Goal: Complete application form: Complete application form

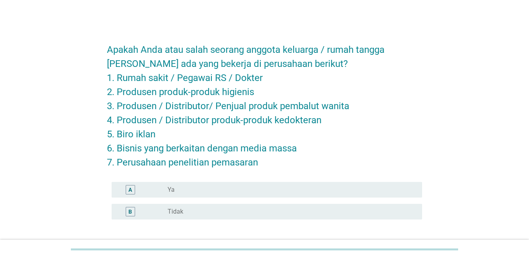
click at [182, 215] on label "Tidak" at bounding box center [176, 212] width 16 height 8
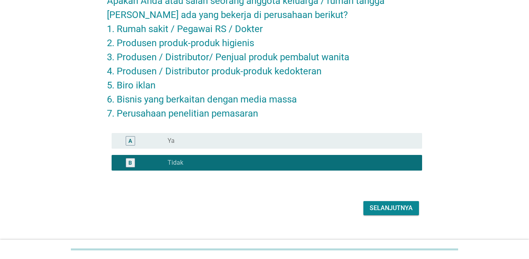
scroll to position [61, 0]
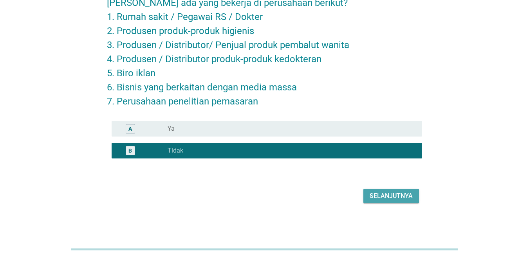
click at [376, 199] on div "Selanjutnya" at bounding box center [391, 195] width 43 height 9
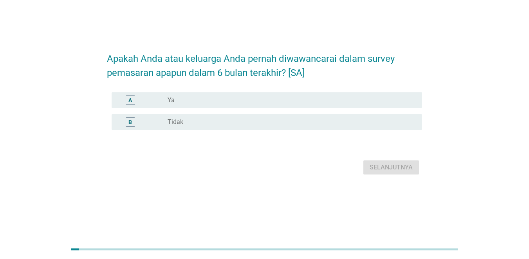
scroll to position [0, 0]
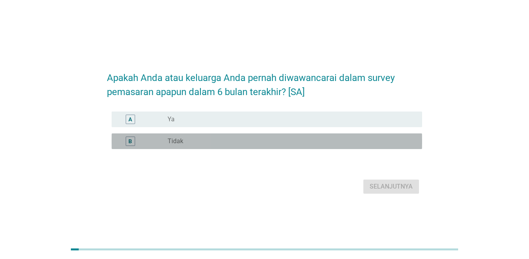
click at [205, 142] on div "radio_button_unchecked Tidak" at bounding box center [289, 141] width 242 height 8
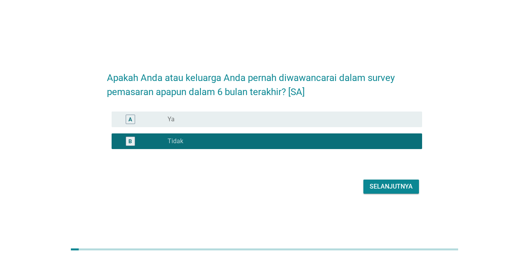
click at [381, 185] on div "Selanjutnya" at bounding box center [391, 186] width 43 height 9
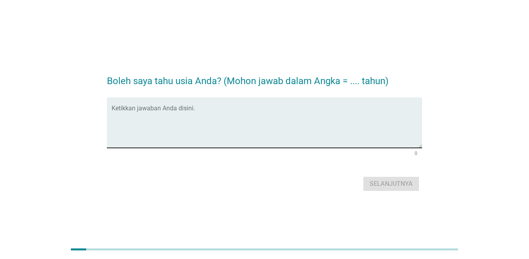
click at [216, 119] on textarea "Ketikkan jawaban Anda disini." at bounding box center [267, 127] width 310 height 41
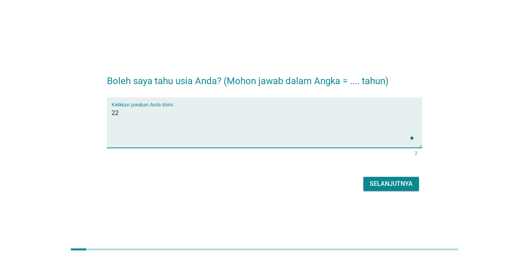
type textarea "22"
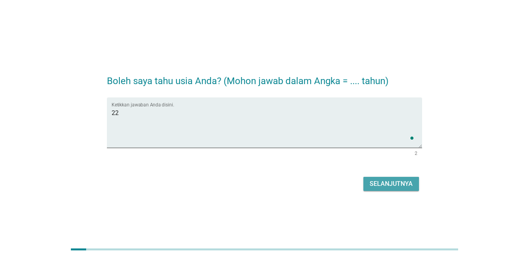
click at [413, 180] on button "Selanjutnya" at bounding box center [391, 184] width 56 height 14
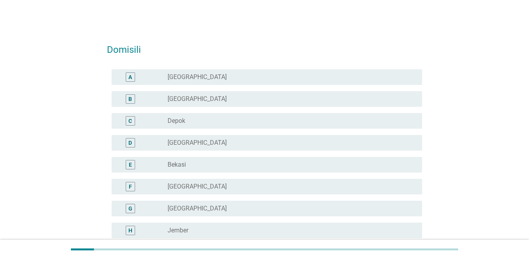
click at [164, 118] on div "C" at bounding box center [143, 120] width 50 height 9
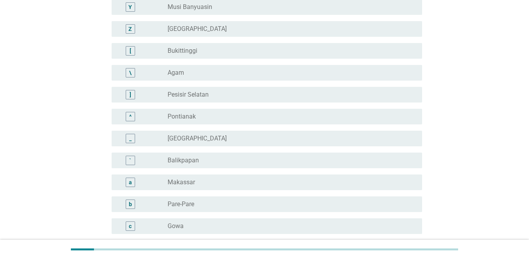
scroll to position [705, 0]
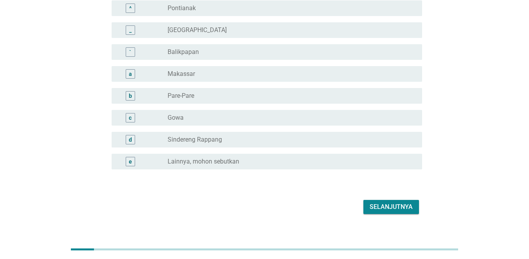
click at [379, 208] on div "Selanjutnya" at bounding box center [391, 206] width 43 height 9
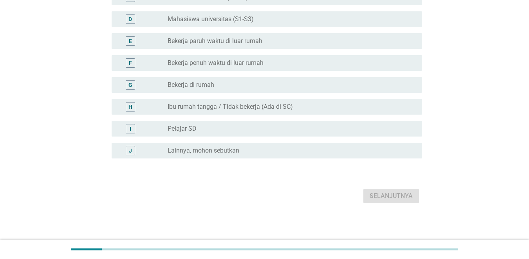
scroll to position [0, 0]
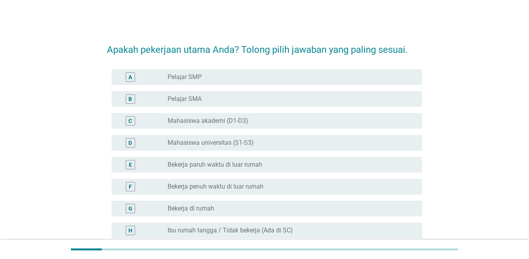
click at [209, 146] on label "Mahasiswa universitas (S1-S3)" at bounding box center [211, 143] width 86 height 8
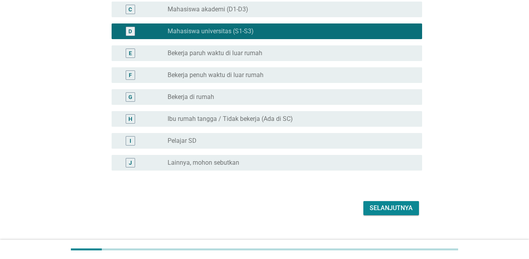
scroll to position [124, 0]
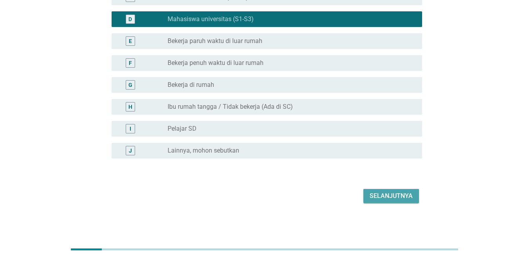
click at [375, 195] on div "Selanjutnya" at bounding box center [391, 195] width 43 height 9
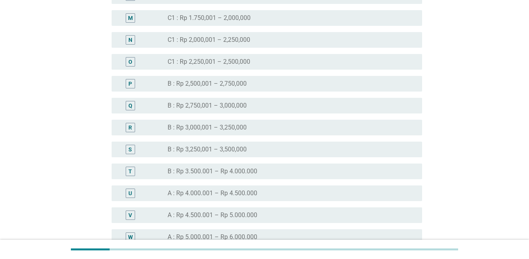
scroll to position [548, 0]
click at [257, 215] on label "A : Rp 4.500.001 – Rp 5.000.000" at bounding box center [213, 215] width 90 height 8
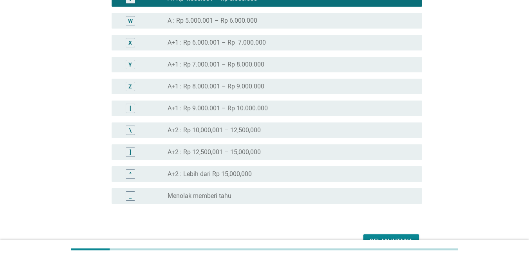
scroll to position [810, 0]
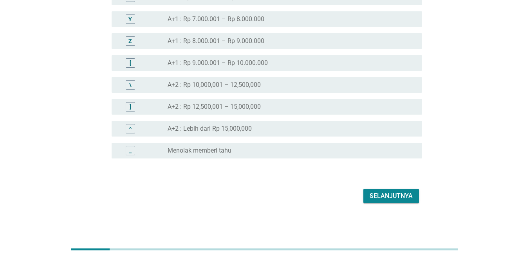
click at [387, 196] on div "Selanjutnya" at bounding box center [391, 195] width 43 height 9
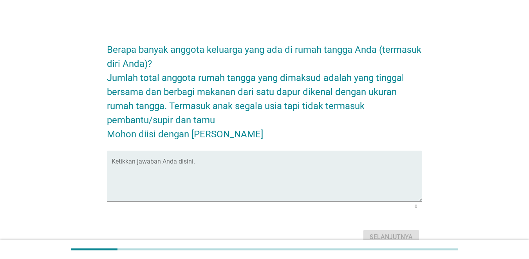
click at [283, 164] on textarea "Ketikkan jawaban Anda disini." at bounding box center [267, 180] width 310 height 41
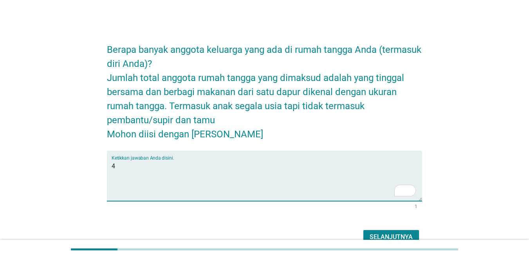
type textarea "4"
click at [411, 234] on div "Selanjutnya" at bounding box center [391, 237] width 43 height 9
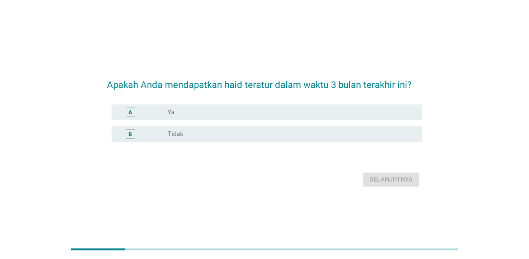
click at [326, 112] on div "radio_button_unchecked Ya" at bounding box center [289, 112] width 242 height 8
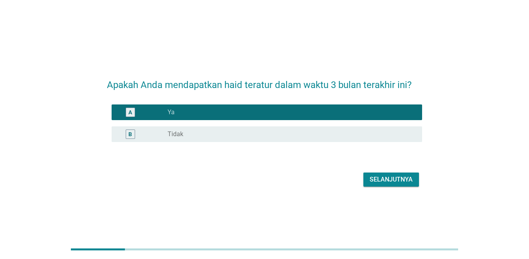
click at [383, 177] on div "Selanjutnya" at bounding box center [391, 179] width 43 height 9
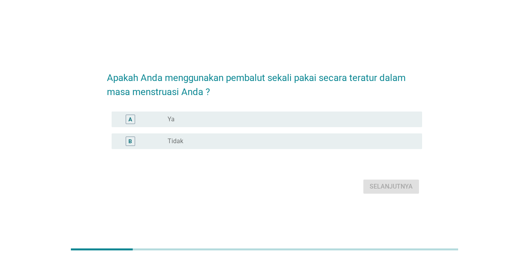
click at [353, 120] on div "radio_button_unchecked Ya" at bounding box center [289, 120] width 242 height 8
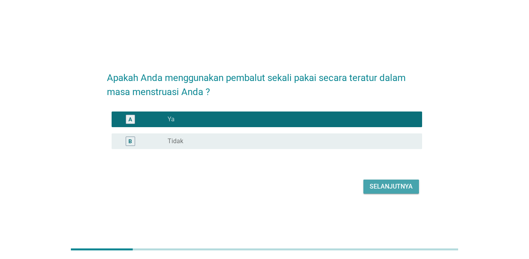
click at [392, 185] on div "Selanjutnya" at bounding box center [391, 186] width 43 height 9
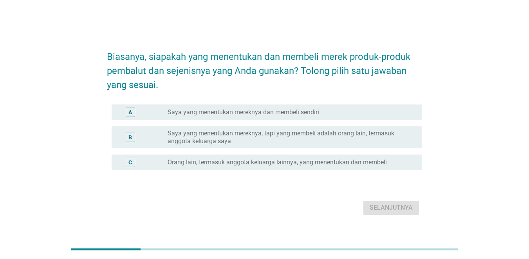
click at [329, 111] on div "radio_button_unchecked Saya yang menentukan mereknya dan membeli sendiri" at bounding box center [289, 112] width 242 height 8
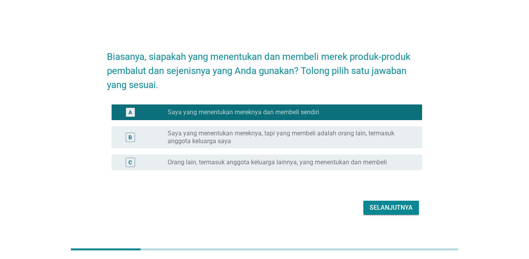
click at [374, 207] on div "Selanjutnya" at bounding box center [391, 207] width 43 height 9
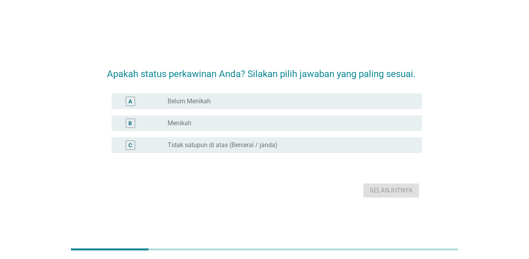
click at [277, 107] on div "A radio_button_unchecked Belum Menikah" at bounding box center [267, 102] width 310 height 16
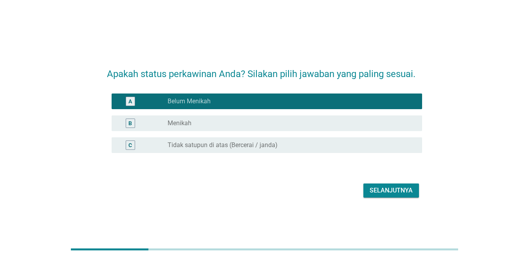
click at [382, 190] on div "Selanjutnya" at bounding box center [391, 190] width 43 height 9
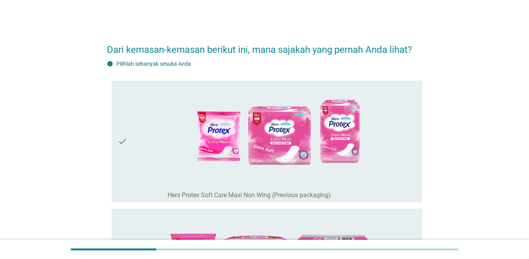
scroll to position [39, 0]
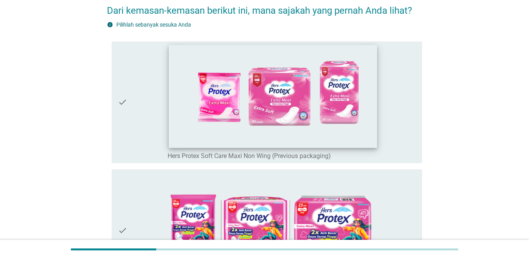
click at [377, 148] on img at bounding box center [273, 96] width 208 height 103
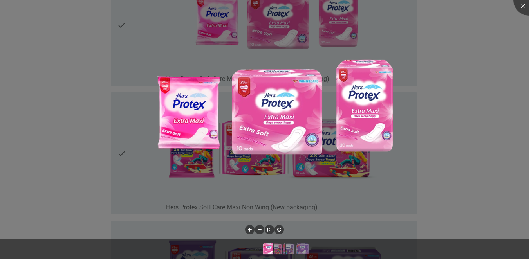
scroll to position [117, 0]
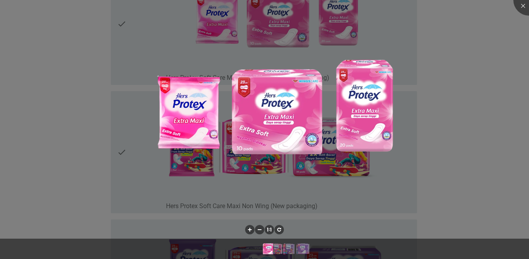
click at [377, 158] on img at bounding box center [267, 111] width 305 height 150
click at [520, 7] on div at bounding box center [528, -1] width 31 height 31
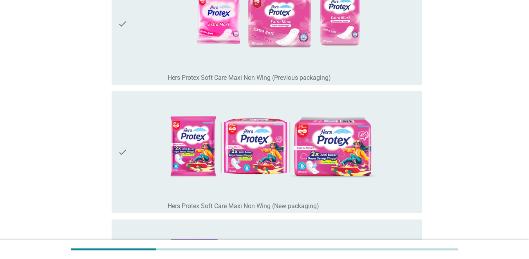
click at [132, 152] on div "check" at bounding box center [143, 152] width 50 height 116
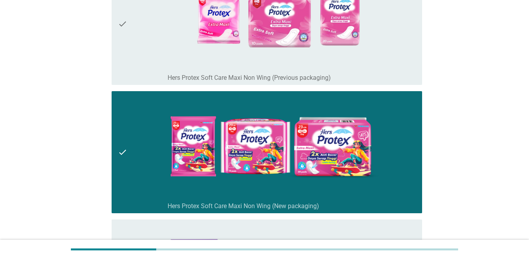
scroll to position [78, 0]
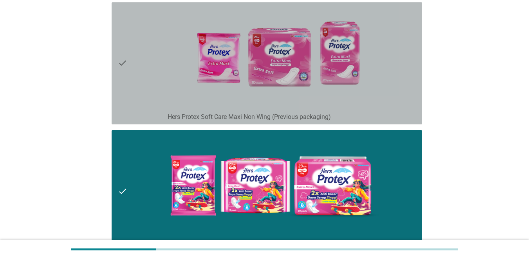
click at [117, 101] on div "check check_box_outline_blank Hers Protex Soft Care Maxi Non Wing (Previous pac…" at bounding box center [267, 63] width 310 height 122
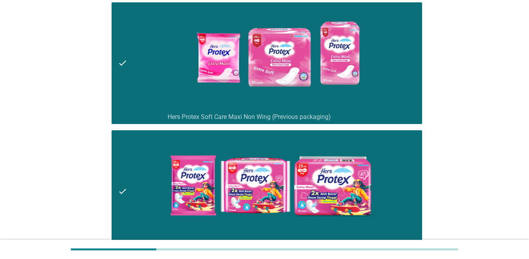
click at [128, 192] on div "check" at bounding box center [143, 192] width 50 height 116
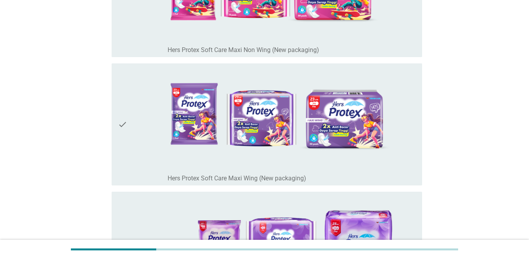
scroll to position [274, 0]
click at [119, 164] on icon "check" at bounding box center [122, 124] width 9 height 116
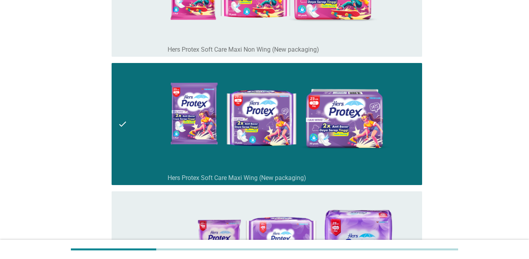
scroll to position [196, 0]
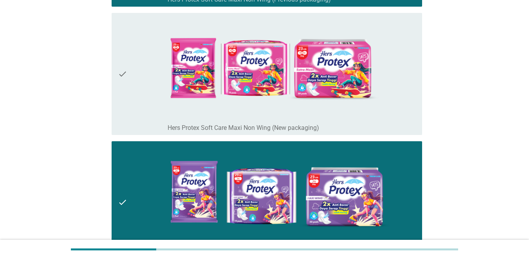
click at [125, 103] on icon "check" at bounding box center [122, 74] width 9 height 116
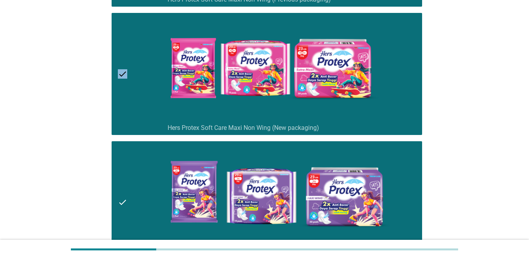
click at [125, 103] on icon "check" at bounding box center [122, 74] width 9 height 116
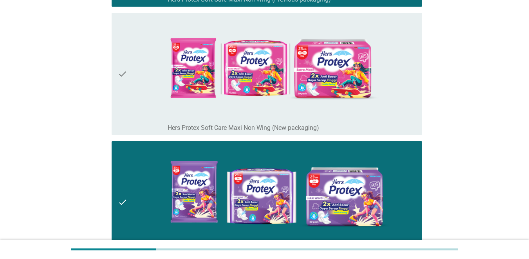
click at [136, 161] on div "check" at bounding box center [143, 202] width 50 height 116
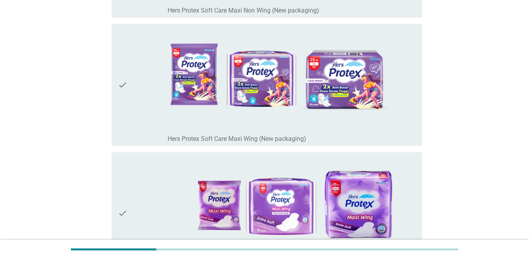
click at [132, 198] on div "check" at bounding box center [143, 213] width 50 height 116
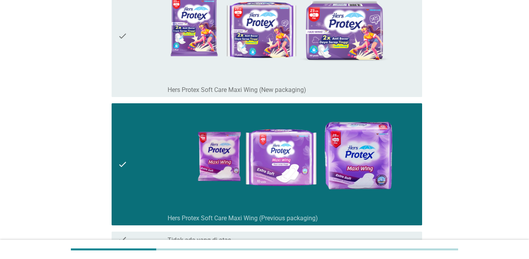
scroll to position [431, 0]
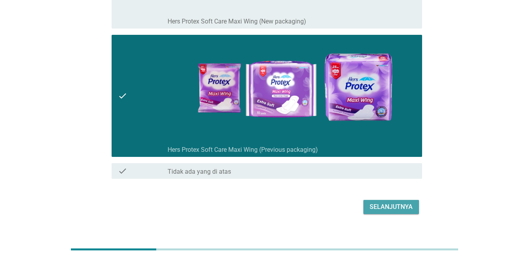
click at [377, 210] on div "Selanjutnya" at bounding box center [391, 206] width 43 height 9
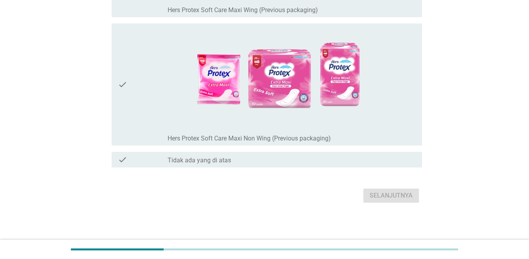
scroll to position [0, 0]
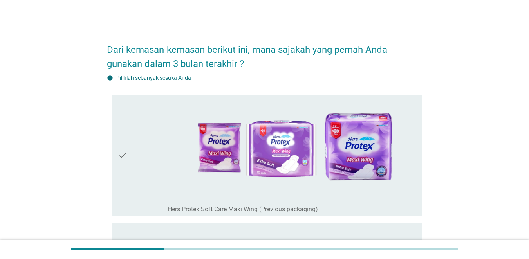
click at [125, 190] on icon "check" at bounding box center [122, 156] width 9 height 116
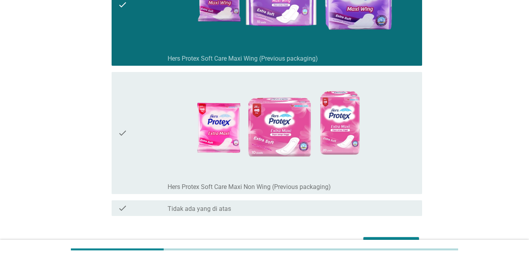
scroll to position [157, 0]
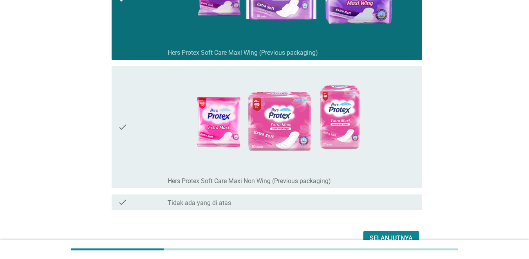
click at [122, 148] on icon "check" at bounding box center [122, 127] width 9 height 116
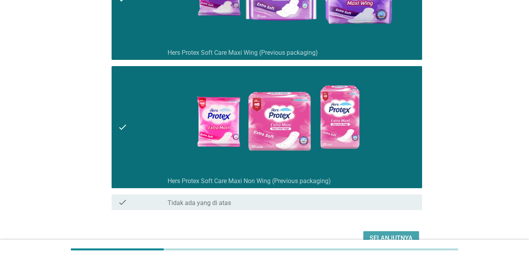
click at [395, 237] on div "Selanjutnya" at bounding box center [391, 238] width 43 height 9
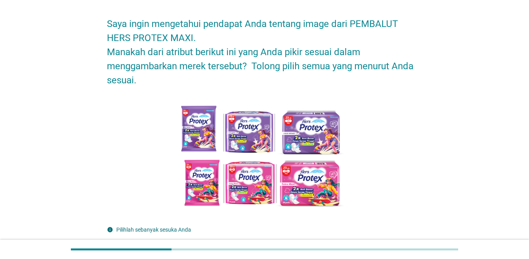
scroll to position [39, 0]
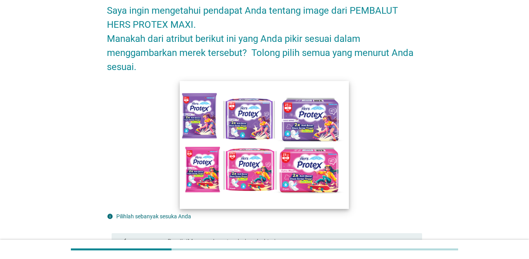
click at [338, 186] on img at bounding box center [264, 145] width 169 height 128
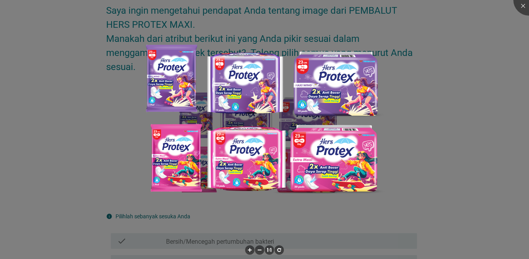
click at [471, 188] on div at bounding box center [264, 129] width 529 height 259
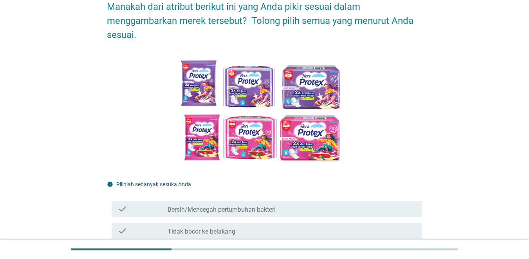
scroll to position [157, 0]
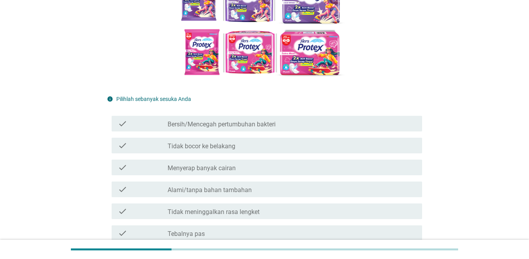
click at [378, 129] on div "check check_box_outline_blank Bersih/Mencegah pertumbuhan bakteri" at bounding box center [267, 124] width 310 height 16
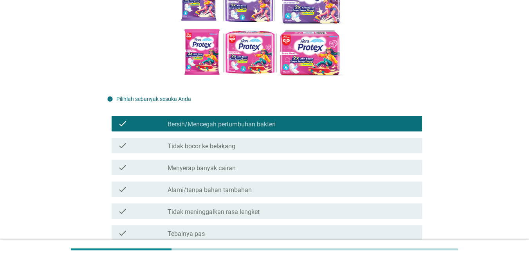
click at [379, 149] on div "check_box_outline_blank Tidak bocor ke belakang" at bounding box center [292, 145] width 248 height 9
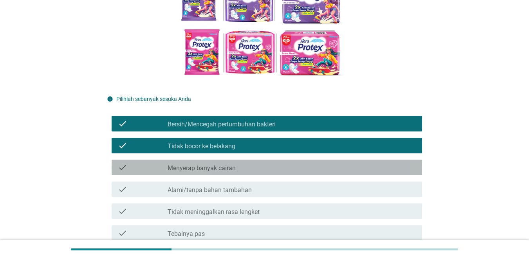
click at [377, 172] on div "check_box_outline_blank Menyerap banyak cairan" at bounding box center [292, 167] width 248 height 9
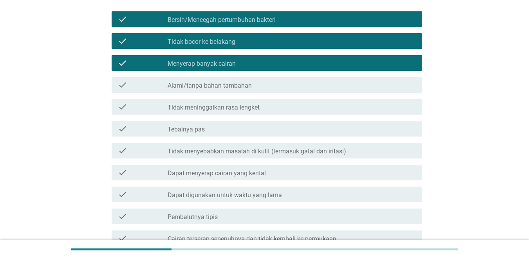
scroll to position [274, 0]
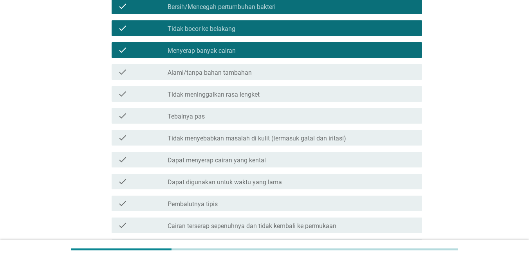
click at [351, 114] on div "check_box_outline_blank Tebalnya pas" at bounding box center [292, 115] width 248 height 9
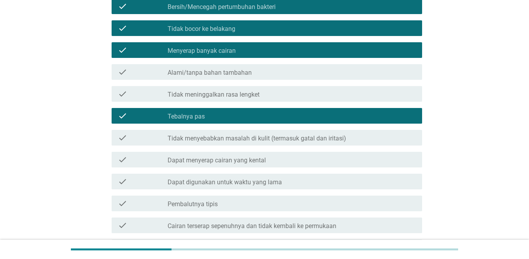
click at [352, 137] on div "check_box_outline_blank Tidak menyebabkan masalah di kulit (termasuk gatal dan …" at bounding box center [292, 137] width 248 height 9
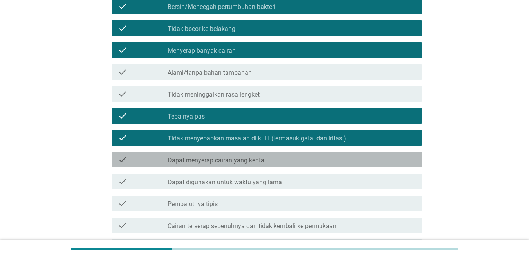
click at [350, 162] on div "check_box_outline_blank Dapat menyerap cairan yang kental" at bounding box center [292, 159] width 248 height 9
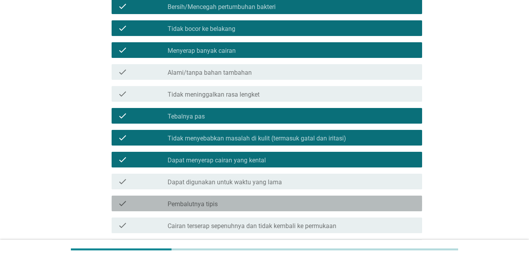
click at [349, 204] on div "check_box_outline_blank Pembalutnya tipis" at bounding box center [292, 203] width 248 height 9
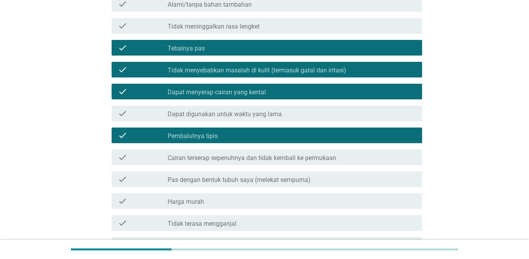
scroll to position [352, 0]
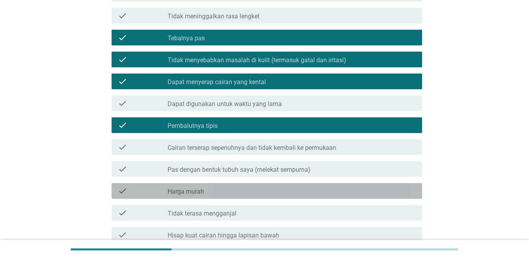
click at [338, 197] on div "check check_box_outline_blank Harga murah" at bounding box center [267, 191] width 310 height 16
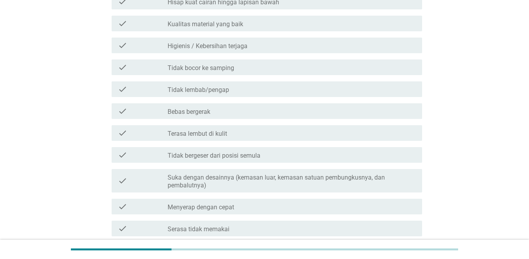
scroll to position [587, 0]
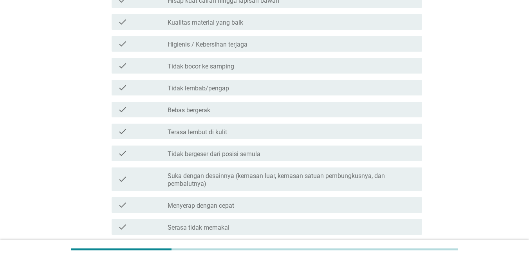
click at [310, 113] on div "check_box_outline_blank Bebas bergerak" at bounding box center [292, 109] width 248 height 9
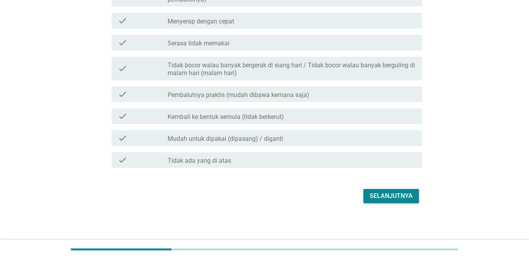
scroll to position [772, 0]
click at [338, 101] on div "check check_box_outline_blank Pembalutnya praktis (mudah dibawa kemana saja)" at bounding box center [267, 94] width 310 height 16
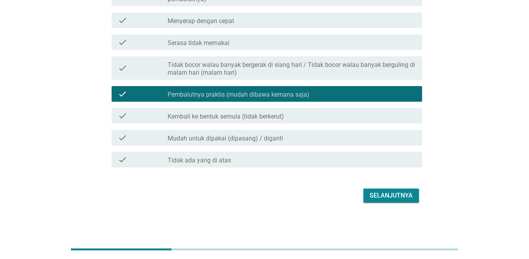
click at [338, 116] on div "check_box_outline_blank Kembali ke bentuk semula (tidak berkerut)" at bounding box center [292, 115] width 248 height 9
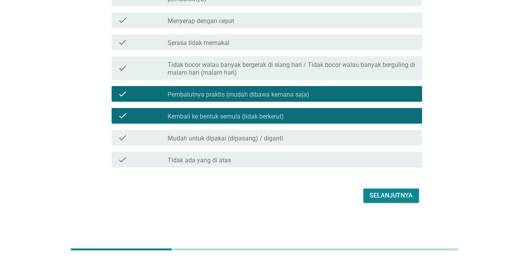
click at [381, 193] on div "Selanjutnya" at bounding box center [391, 195] width 43 height 9
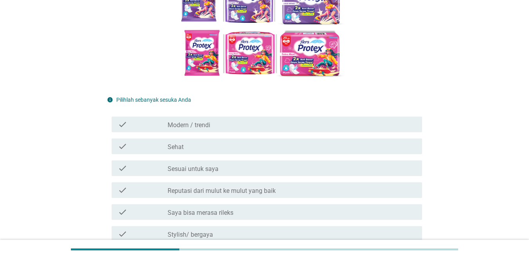
scroll to position [157, 0]
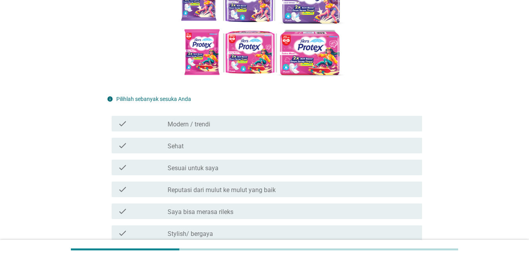
click at [328, 119] on div "check_box_outline_blank Modern / trendi" at bounding box center [292, 123] width 248 height 9
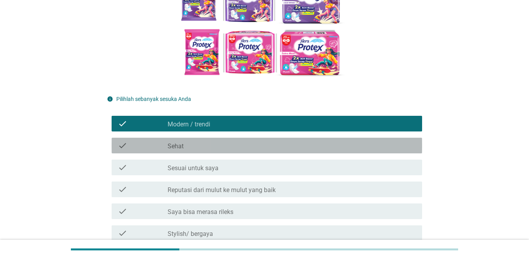
click at [328, 142] on div "check_box_outline_blank Sehat" at bounding box center [292, 145] width 248 height 9
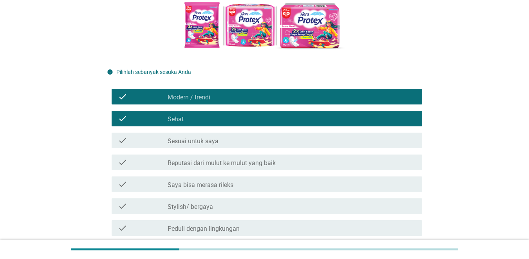
scroll to position [196, 0]
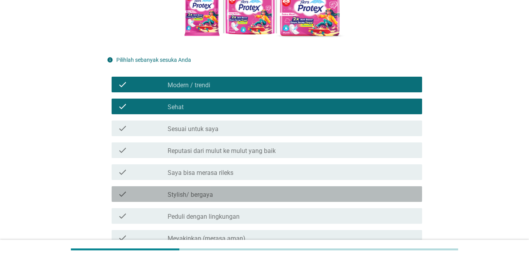
click at [322, 194] on div "check_box_outline_blank Stylish/ bergaya" at bounding box center [292, 194] width 248 height 9
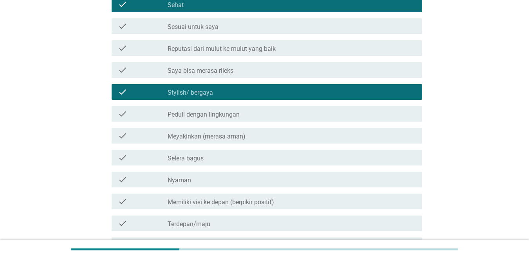
scroll to position [313, 0]
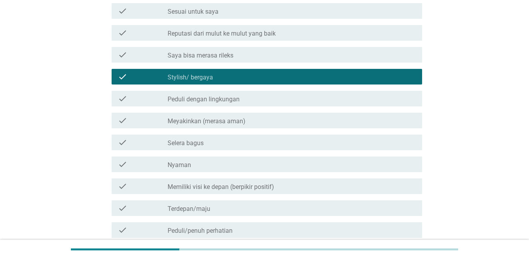
click at [316, 131] on div "check check_box_outline_blank Meyakinkan (merasa aman)" at bounding box center [264, 121] width 315 height 22
click at [307, 119] on div "check_box_outline_blank Meyakinkan (merasa aman)" at bounding box center [292, 120] width 248 height 9
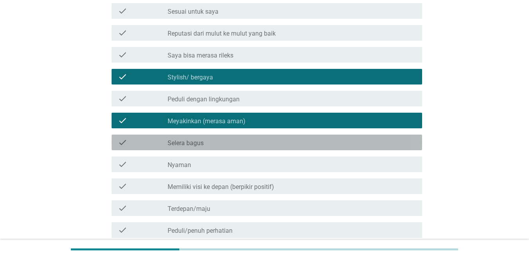
click at [308, 138] on div "check_box_outline_blank Selera bagus" at bounding box center [292, 142] width 248 height 9
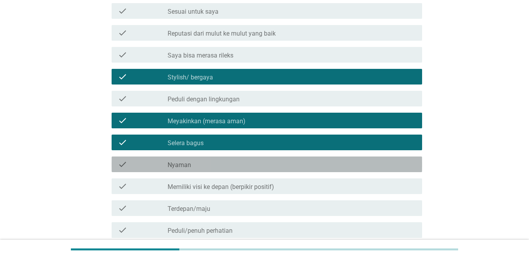
click at [306, 169] on div "check_box_outline_blank Nyaman" at bounding box center [292, 164] width 248 height 9
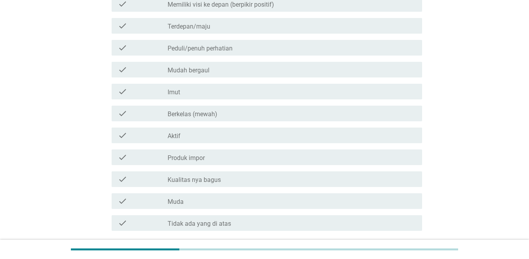
scroll to position [509, 0]
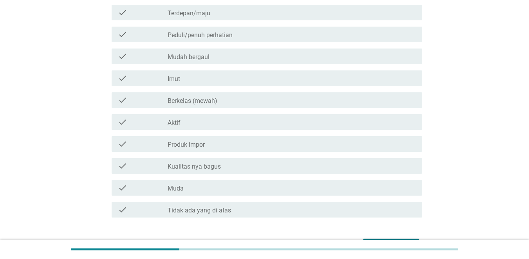
click at [280, 87] on div "check check_box_outline_blank Imut" at bounding box center [264, 78] width 315 height 22
click at [271, 82] on div "check_box_outline_blank Imut" at bounding box center [292, 78] width 248 height 9
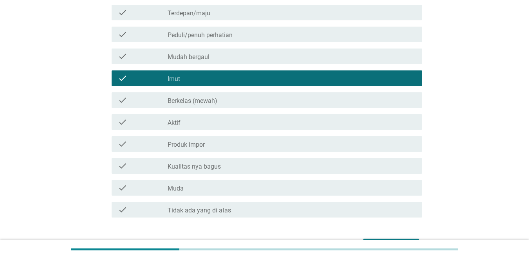
click at [252, 193] on div "check check_box_outline_blank Muda" at bounding box center [267, 188] width 310 height 16
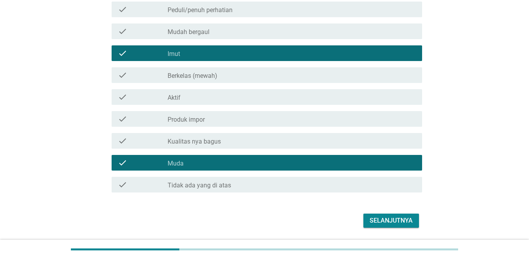
scroll to position [559, 0]
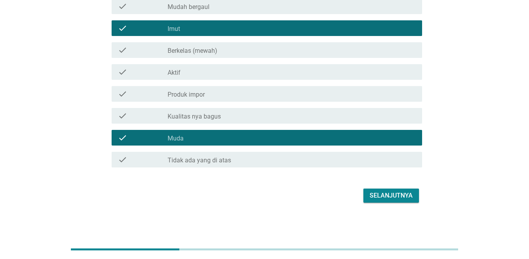
click at [406, 198] on div "Selanjutnya" at bounding box center [391, 195] width 43 height 9
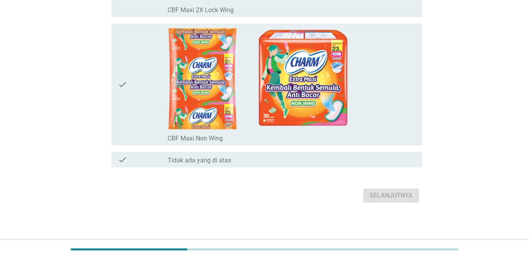
scroll to position [0, 0]
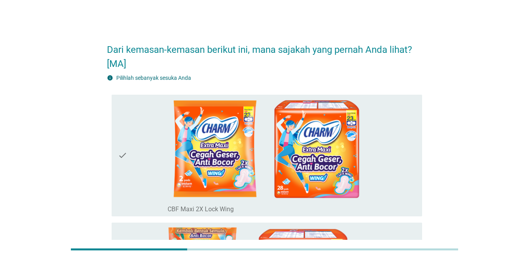
click at [397, 171] on div "check_box_outline_blank CBF Maxi 2X Lock Wing" at bounding box center [292, 156] width 248 height 116
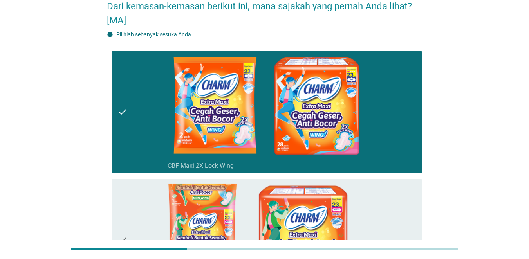
scroll to position [117, 0]
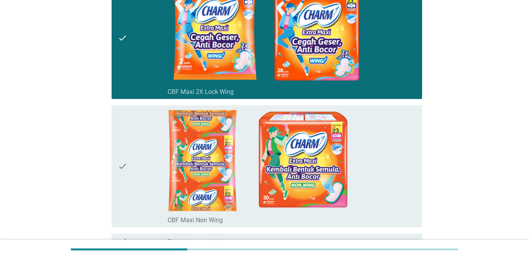
click at [397, 171] on div "check_box_outline_blank CBF Maxi Non Wing" at bounding box center [292, 166] width 248 height 116
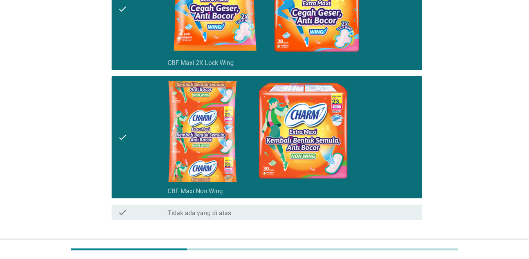
scroll to position [199, 0]
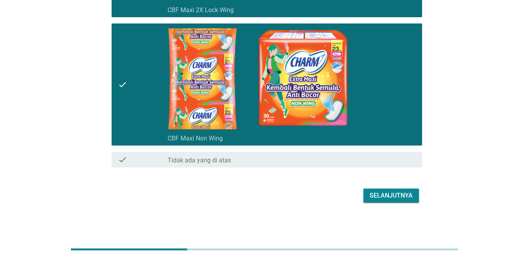
click at [404, 199] on div "Selanjutnya" at bounding box center [391, 195] width 43 height 9
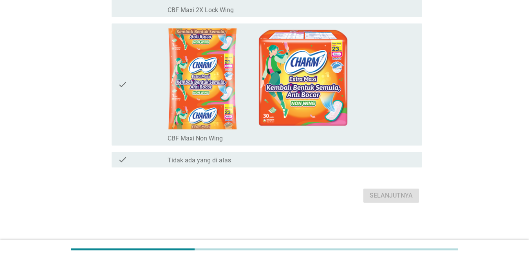
scroll to position [0, 0]
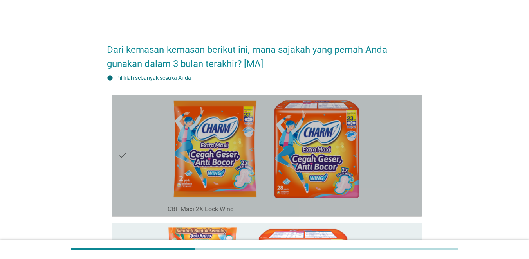
click at [387, 175] on div "check_box_outline_blank CBF Maxi 2X Lock Wing" at bounding box center [292, 156] width 248 height 116
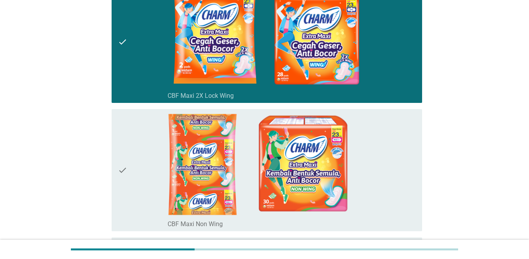
scroll to position [117, 0]
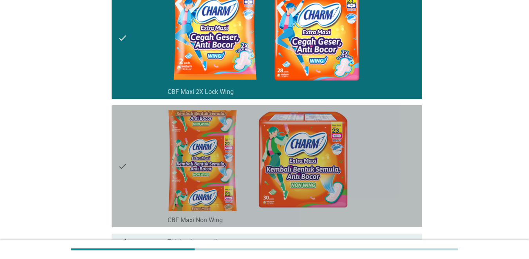
click at [387, 175] on div "check_box_outline_blank CBF Maxi Non Wing" at bounding box center [292, 166] width 248 height 116
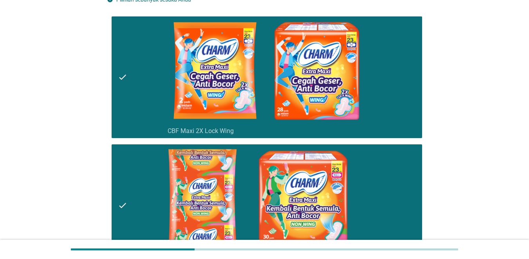
scroll to position [196, 0]
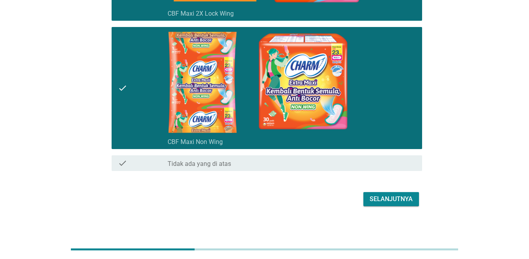
click at [390, 202] on div "Selanjutnya" at bounding box center [391, 199] width 43 height 9
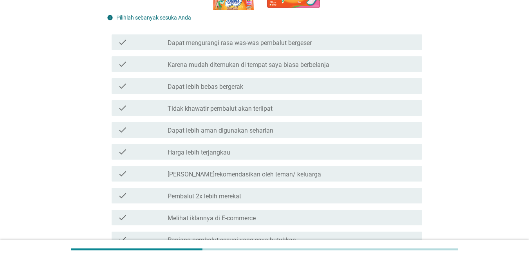
scroll to position [0, 0]
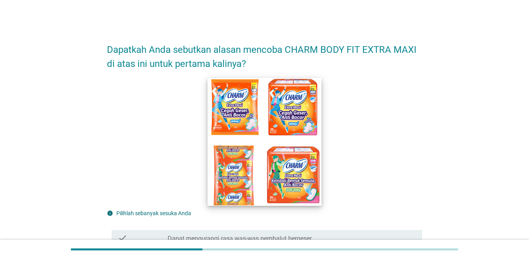
click at [320, 178] on img at bounding box center [265, 142] width 114 height 128
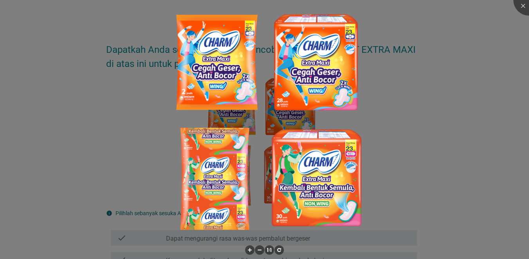
click at [418, 166] on div at bounding box center [264, 129] width 529 height 259
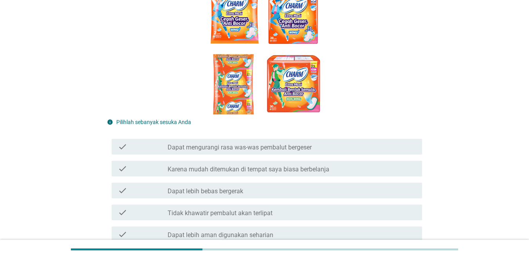
scroll to position [117, 0]
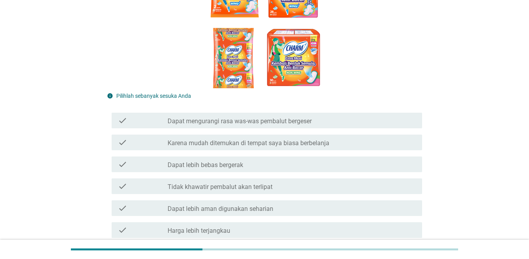
click at [358, 122] on div "check_box_outline_blank Dapat mengurangi rasa was-was pembalut bergeser" at bounding box center [292, 120] width 248 height 9
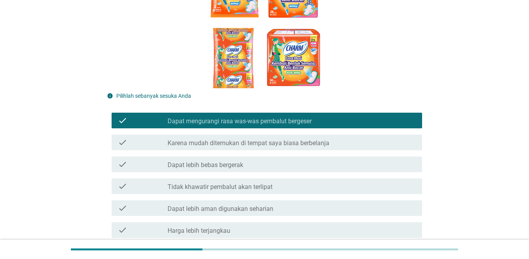
click at [365, 149] on div "check check_box_outline_blank Karena mudah ditemukan di tempat saya biasa berbe…" at bounding box center [267, 143] width 310 height 16
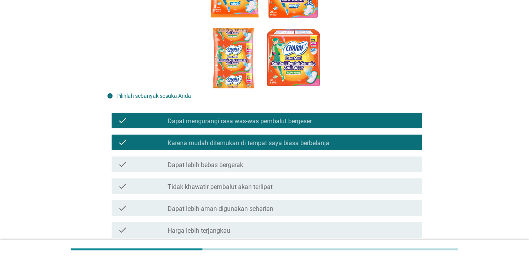
click at [285, 168] on div "check_box_outline_blank Dapat lebih bebas bergerak" at bounding box center [292, 164] width 248 height 9
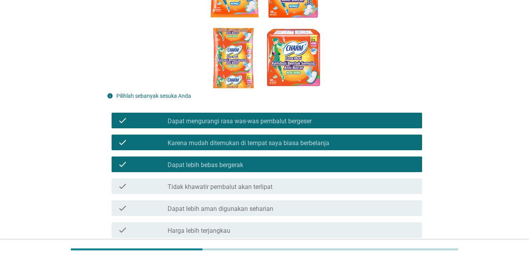
click at [282, 208] on div "check_box_outline_blank Dapat lebih aman digunakan seharian" at bounding box center [292, 208] width 248 height 9
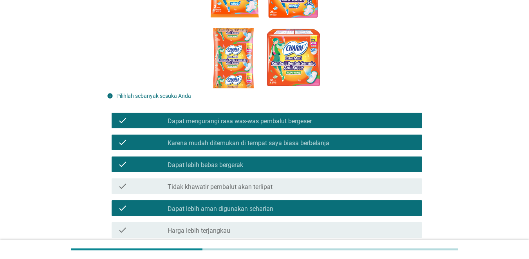
scroll to position [196, 0]
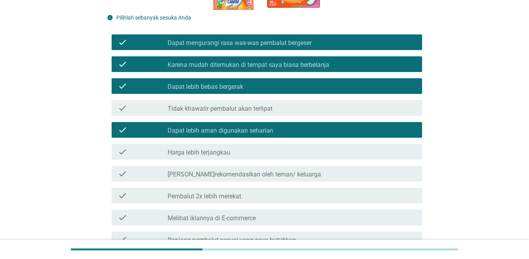
click at [266, 149] on div "check_box_outline_blank Harga lebih terjangkau" at bounding box center [292, 151] width 248 height 9
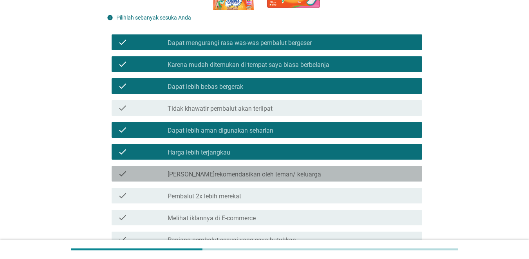
click at [269, 179] on div "check check_box_outline_blank Direkomendasikan oleh teman/ keluarga" at bounding box center [267, 174] width 310 height 16
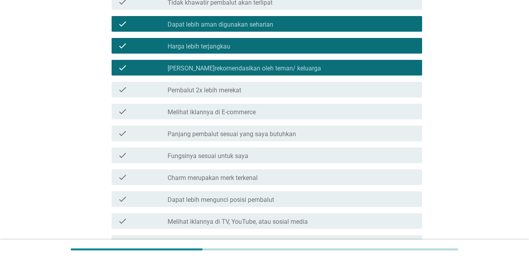
scroll to position [313, 0]
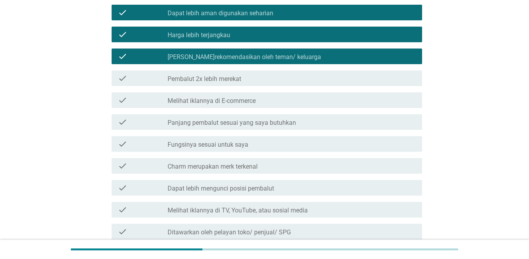
click at [260, 164] on div "check_box_outline_blank Charm merupakan merk terkenal" at bounding box center [292, 165] width 248 height 9
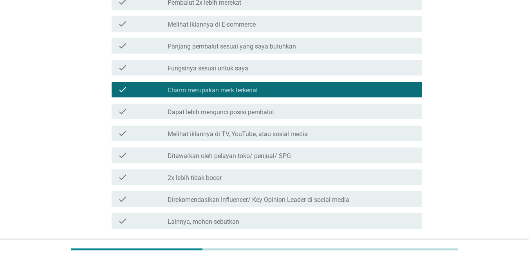
scroll to position [392, 0]
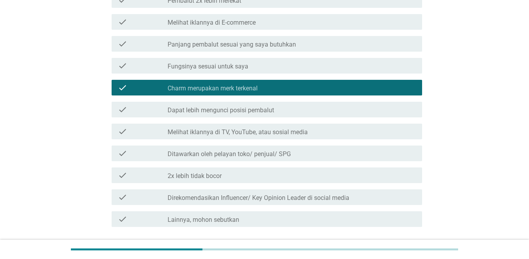
click at [255, 114] on label "Dapat lebih mengunci posisi pembalut" at bounding box center [221, 111] width 107 height 8
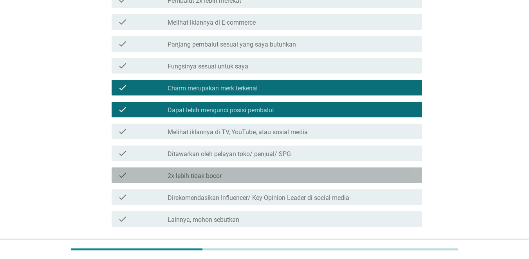
click at [258, 171] on div "check_box_outline_blank 2x lebih tidak bocor" at bounding box center [292, 175] width 248 height 9
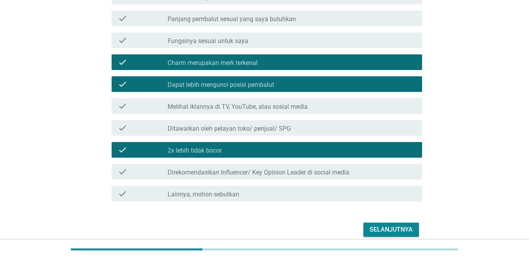
scroll to position [431, 0]
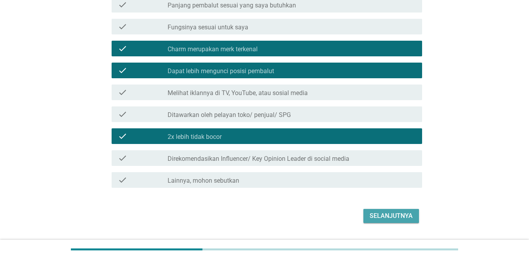
click at [368, 219] on button "Selanjutnya" at bounding box center [391, 216] width 56 height 14
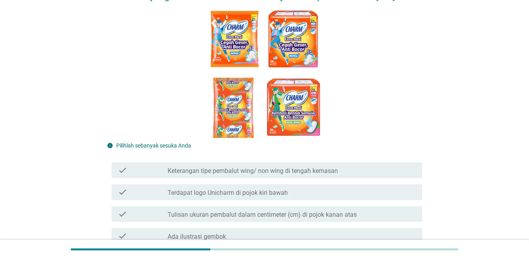
scroll to position [78, 0]
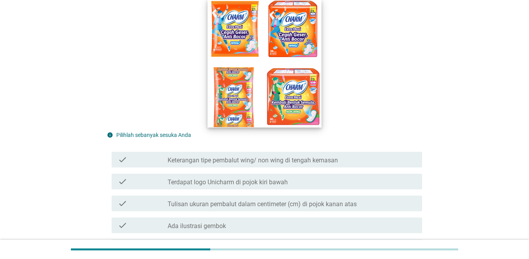
click at [297, 87] on img at bounding box center [265, 63] width 114 height 128
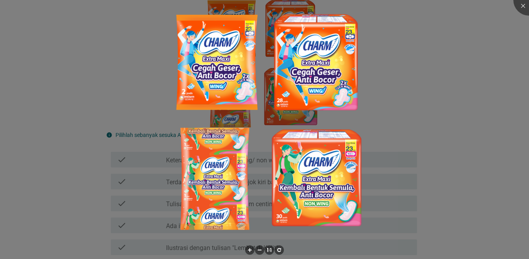
click at [437, 157] on div at bounding box center [264, 129] width 529 height 259
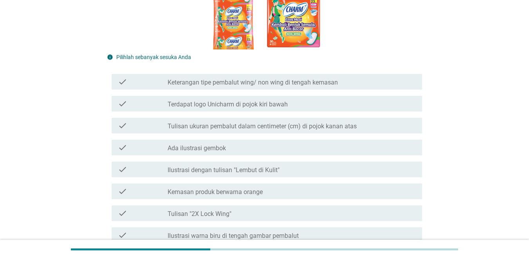
scroll to position [196, 0]
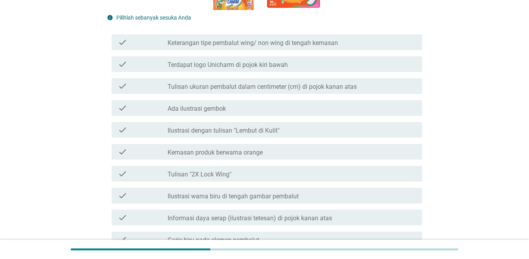
click at [361, 40] on div "check_box_outline_blank Keterangan tipe pembalut wing/ non wing di tengah kemas…" at bounding box center [292, 42] width 248 height 9
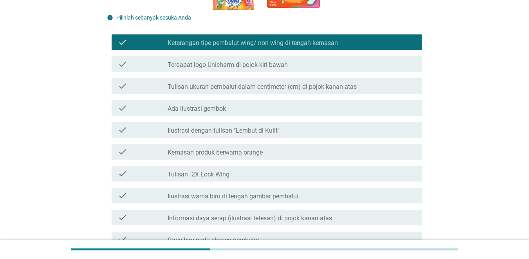
click at [359, 69] on div "check_box_outline_blank Terdapat logo Unicharm di pojok kiri bawah" at bounding box center [292, 64] width 248 height 9
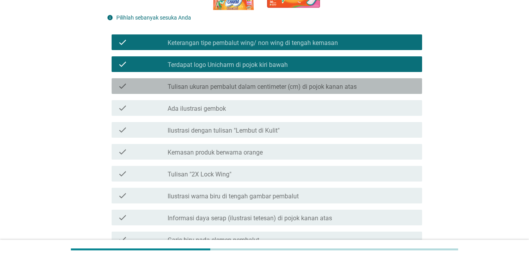
click at [359, 87] on div "check_box_outline_blank Tulisan ukuran pembalut dalam centimeter (cm) di pojok …" at bounding box center [292, 85] width 248 height 9
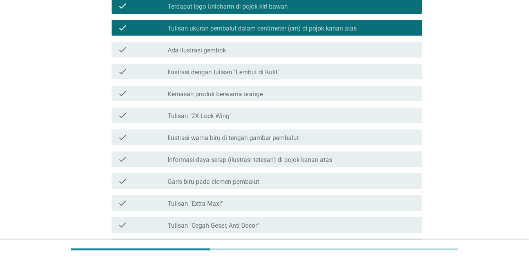
scroll to position [274, 0]
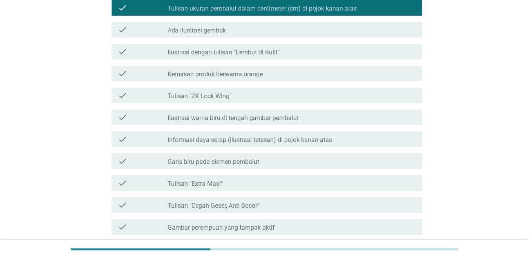
click at [328, 139] on label "Informasi daya serap (ilustrasi tetesan) di pojok kanan atas" at bounding box center [250, 140] width 164 height 8
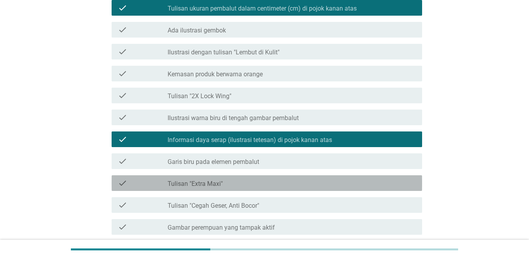
click at [318, 189] on div "check check_box_outline_blank Tulisan "Extra Maxi"" at bounding box center [267, 183] width 310 height 16
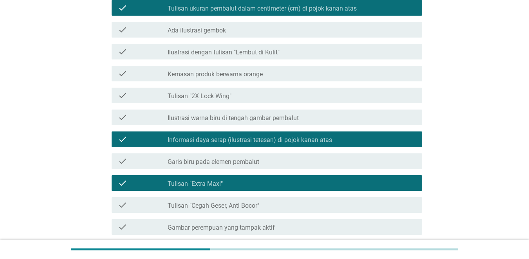
click at [318, 200] on div "check_box_outline_blank Tulisan "Cegah Geser, Anti Bocor"" at bounding box center [292, 204] width 248 height 9
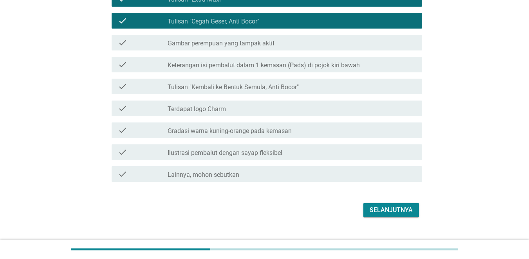
scroll to position [470, 0]
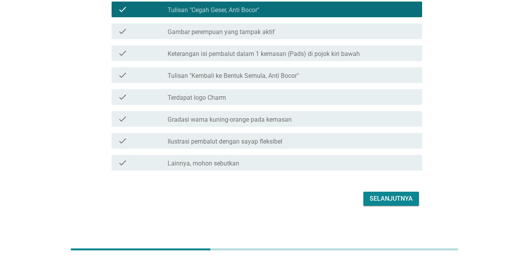
click at [385, 196] on div "Selanjutnya" at bounding box center [391, 198] width 43 height 9
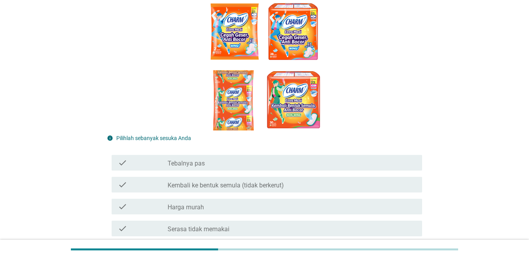
scroll to position [157, 0]
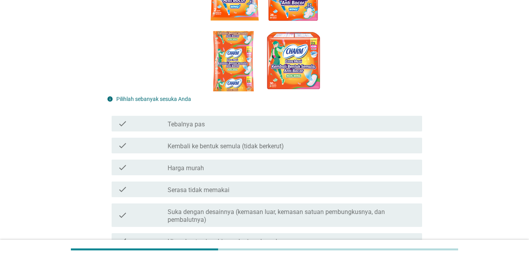
click at [348, 113] on div "check check_box_outline_blank Tebalnya pas" at bounding box center [264, 124] width 315 height 22
click at [349, 122] on div "check_box_outline_blank Tebalnya pas" at bounding box center [292, 123] width 248 height 9
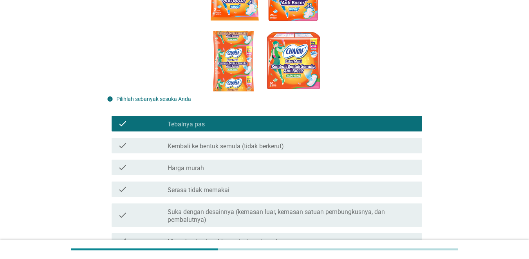
click at [346, 143] on div "check_box_outline_blank Kembali ke bentuk semula (tidak berkerut)" at bounding box center [292, 145] width 248 height 9
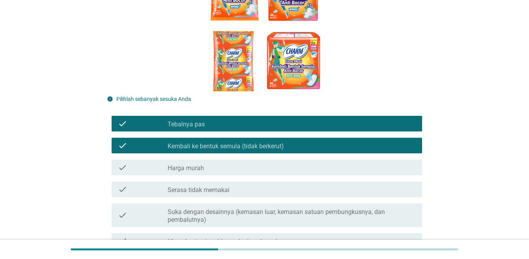
click at [348, 162] on div "check check_box_outline_blank Harga murah" at bounding box center [267, 168] width 310 height 16
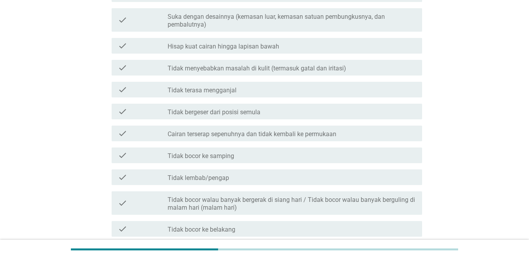
scroll to position [352, 0]
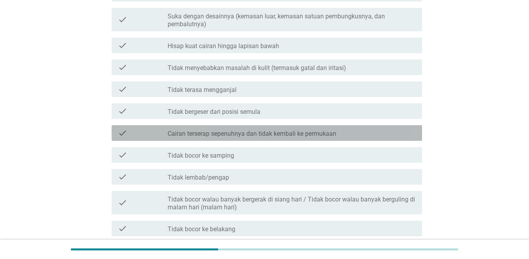
click at [351, 135] on div "check_box_outline_blank Cairan terserap sepenuhnya dan tidak kembali ke permuka…" at bounding box center [292, 132] width 248 height 9
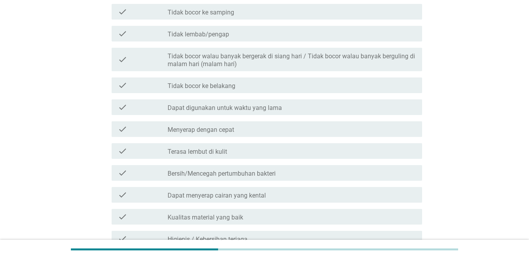
scroll to position [509, 0]
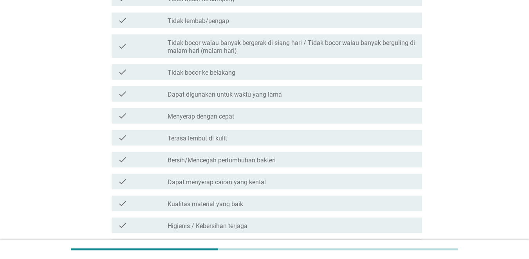
click at [334, 115] on div "check_box_outline_blank Menyerap dengan cepat" at bounding box center [292, 115] width 248 height 9
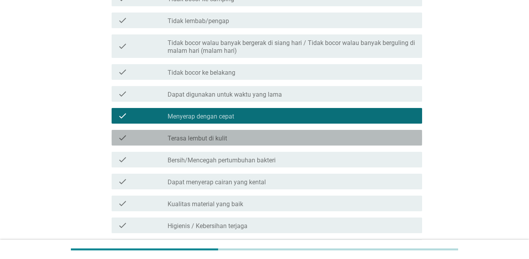
click at [334, 139] on div "check_box_outline_blank Terasa lembut di kulit" at bounding box center [292, 137] width 248 height 9
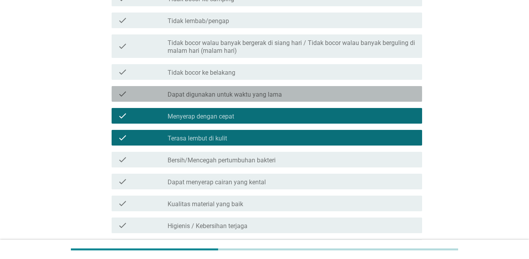
click at [321, 98] on div "check_box_outline_blank Dapat digunakan untuk waktu yang lama" at bounding box center [292, 93] width 248 height 9
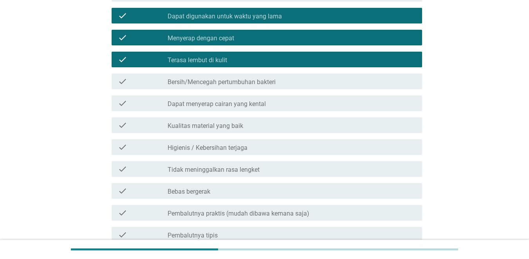
scroll to position [626, 0]
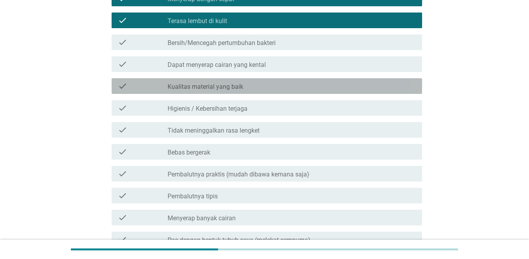
click at [309, 83] on div "check_box_outline_blank Kualitas material yang baik" at bounding box center [292, 85] width 248 height 9
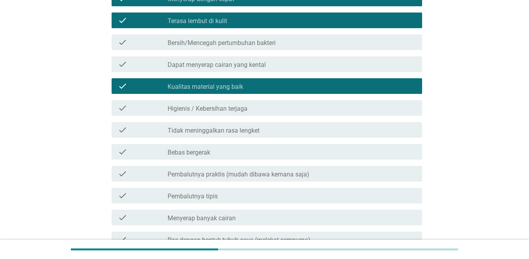
click at [309, 103] on div "check_box_outline_blank Higienis / Kebersihan terjaga" at bounding box center [292, 107] width 248 height 9
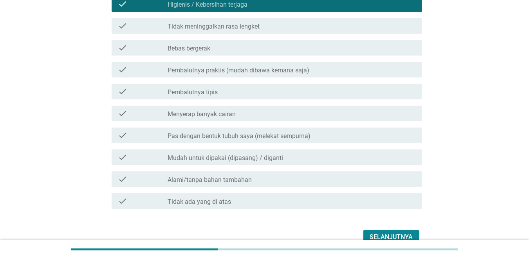
scroll to position [744, 0]
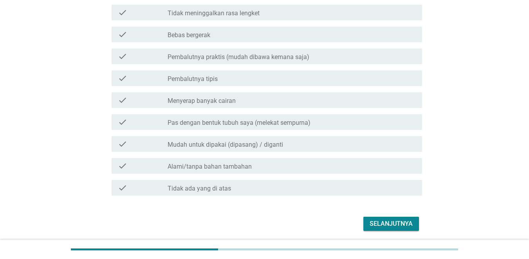
click at [366, 223] on button "Selanjutnya" at bounding box center [391, 224] width 56 height 14
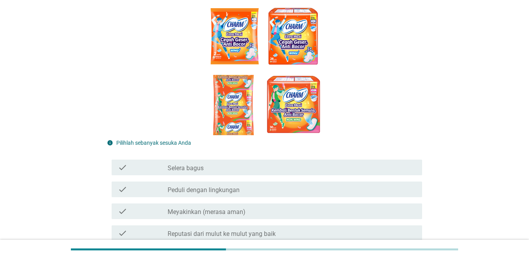
scroll to position [117, 0]
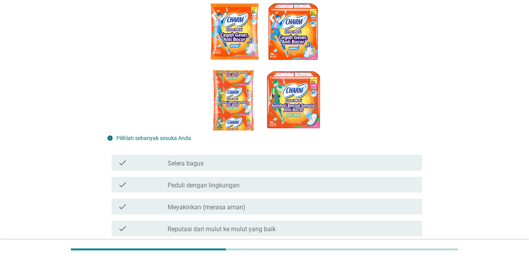
click at [316, 156] on div "check check_box_outline_blank Selera bagus" at bounding box center [267, 163] width 310 height 16
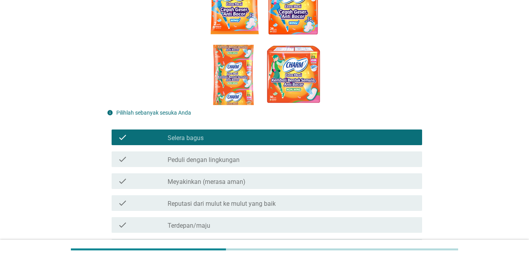
scroll to position [157, 0]
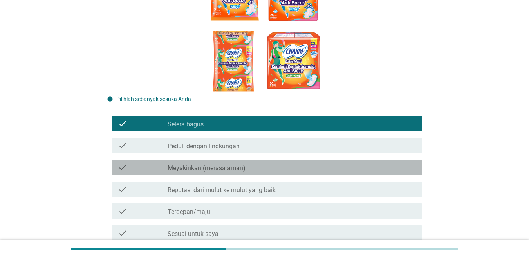
click at [317, 169] on div "check_box_outline_blank Meyakinkan (merasa aman)" at bounding box center [292, 167] width 248 height 9
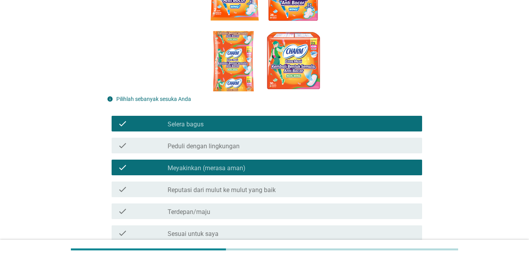
click at [311, 197] on div "check check_box_outline_blank Reputasi dari mulut ke mulut yang baik" at bounding box center [267, 190] width 310 height 16
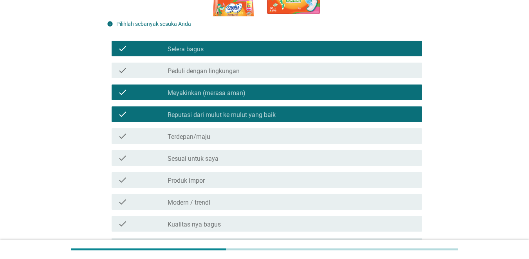
scroll to position [235, 0]
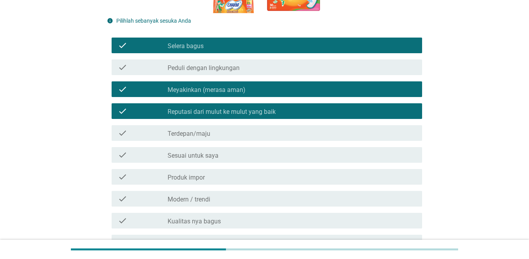
click at [193, 135] on label "Terdepan/maju" at bounding box center [189, 134] width 43 height 8
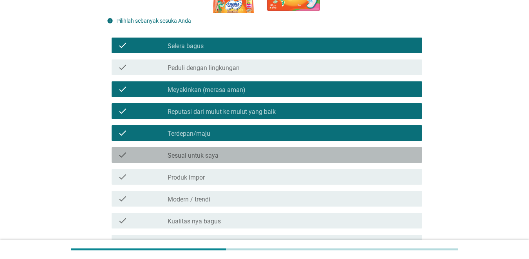
click at [191, 158] on label "Sesuai untuk saya" at bounding box center [193, 156] width 51 height 8
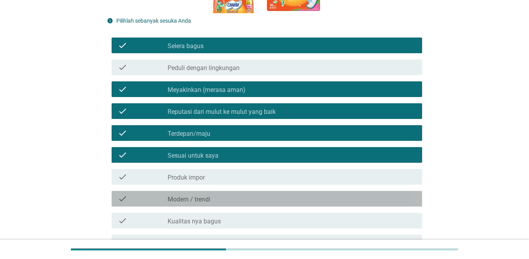
click at [186, 200] on label "Modern / trendi" at bounding box center [189, 200] width 43 height 8
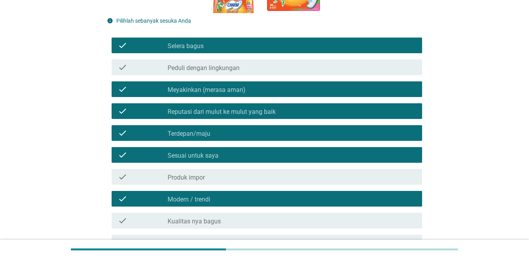
click at [187, 220] on label "Kualitas nya bagus" at bounding box center [194, 222] width 53 height 8
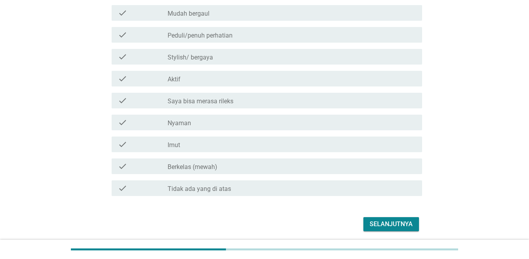
scroll to position [548, 0]
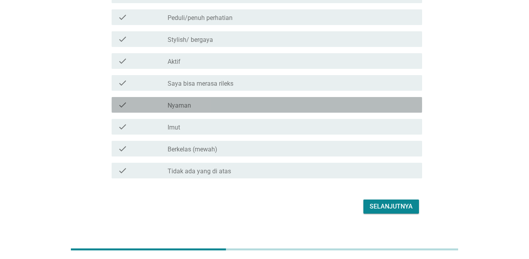
click at [213, 103] on div "check_box_outline_blank Nyaman" at bounding box center [292, 104] width 248 height 9
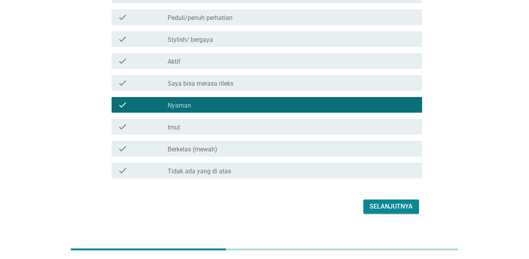
click at [389, 204] on div "Selanjutnya" at bounding box center [391, 206] width 43 height 9
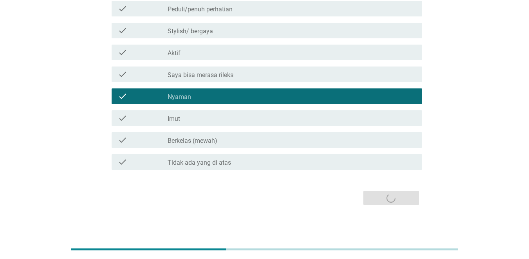
scroll to position [0, 0]
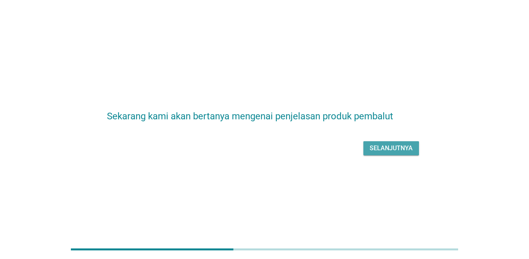
click at [392, 150] on div "Selanjutnya" at bounding box center [391, 148] width 43 height 9
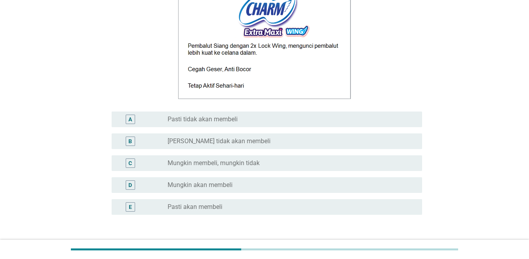
scroll to position [117, 0]
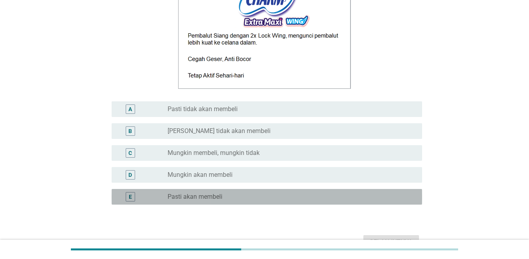
click at [318, 190] on div "E radio_button_unchecked Pasti akan membeli" at bounding box center [267, 197] width 310 height 16
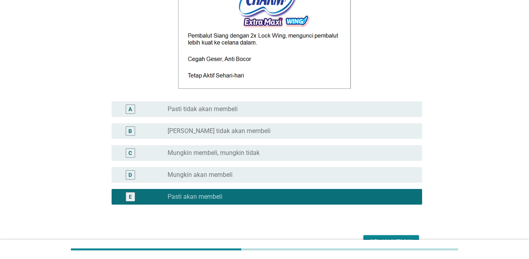
click at [349, 172] on div "radio_button_unchecked Mungkin akan membeli" at bounding box center [289, 175] width 242 height 8
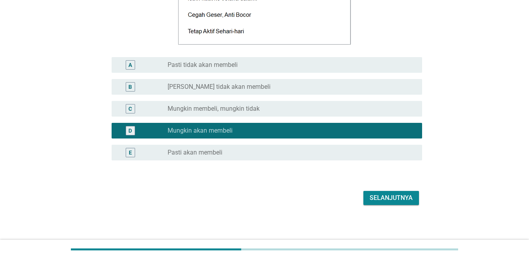
scroll to position [164, 0]
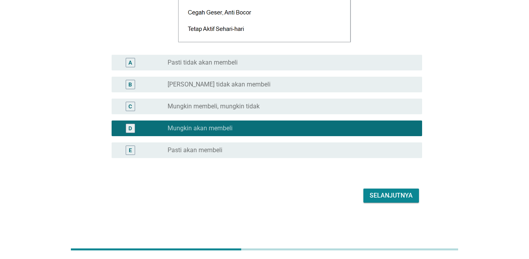
click at [374, 191] on div "Selanjutnya" at bounding box center [391, 195] width 43 height 9
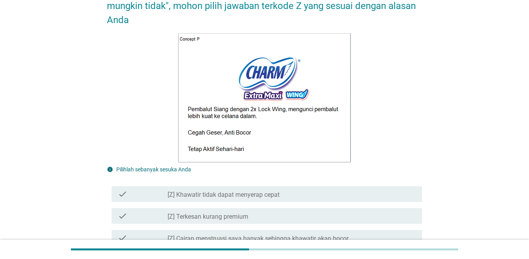
scroll to position [235, 0]
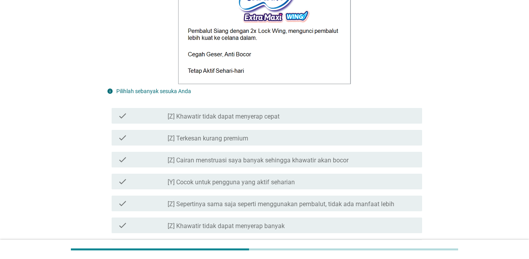
click at [352, 127] on div "check check_box_outline_blank [Z] Terkesan kurang premium" at bounding box center [264, 138] width 315 height 22
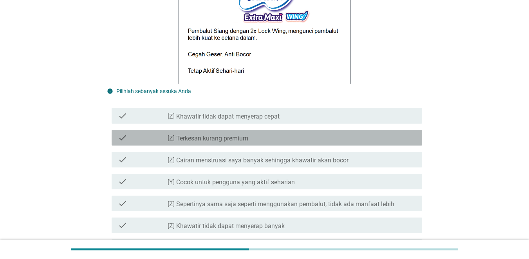
click at [350, 139] on div "check_box_outline_blank [Z] Terkesan kurang premium" at bounding box center [292, 137] width 248 height 9
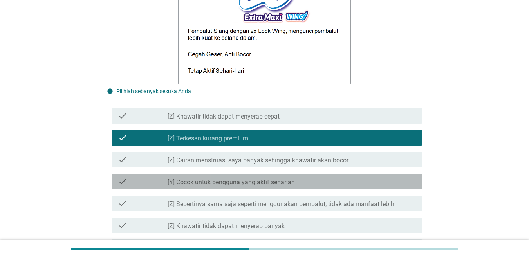
click at [341, 177] on div "check check_box_outline_blank [Y] Cocok untuk pengguna yang aktif seharian" at bounding box center [267, 182] width 310 height 16
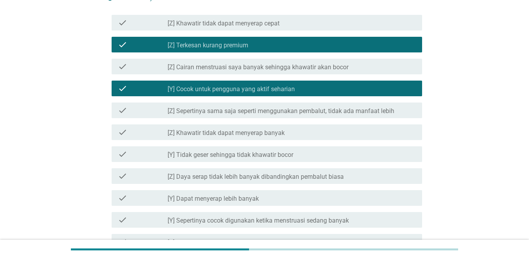
scroll to position [352, 0]
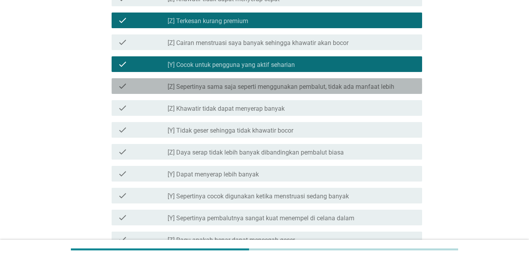
click at [345, 91] on div "check check_box_outline_blank [Z] Sepertinya sama saja seperti menggunakan pemb…" at bounding box center [267, 86] width 310 height 16
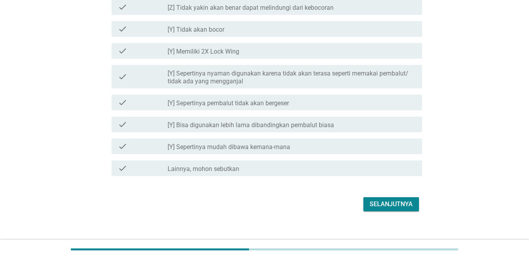
scroll to position [791, 0]
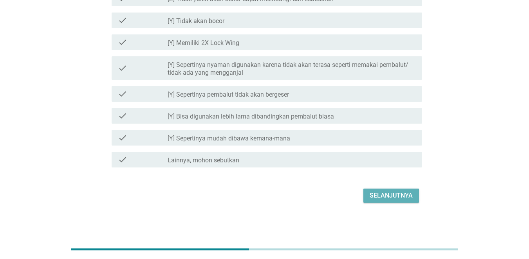
click at [375, 203] on button "Selanjutnya" at bounding box center [391, 196] width 56 height 14
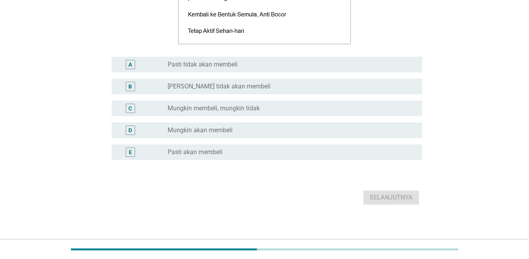
scroll to position [164, 0]
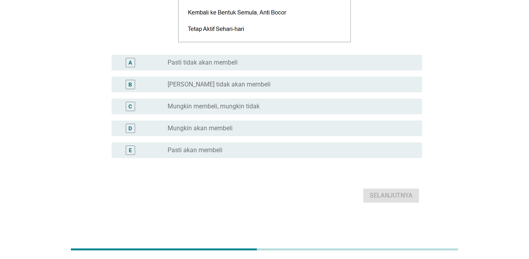
click at [293, 151] on div "radio_button_unchecked Pasti akan membeli" at bounding box center [289, 150] width 242 height 8
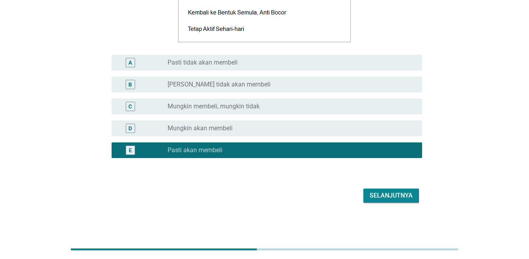
click at [403, 191] on button "Selanjutnya" at bounding box center [391, 196] width 56 height 14
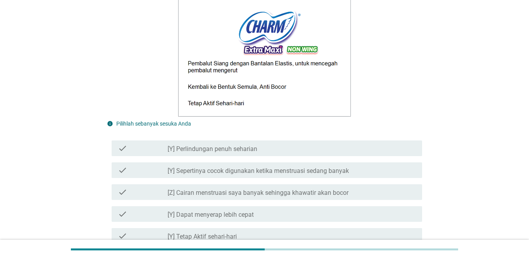
scroll to position [235, 0]
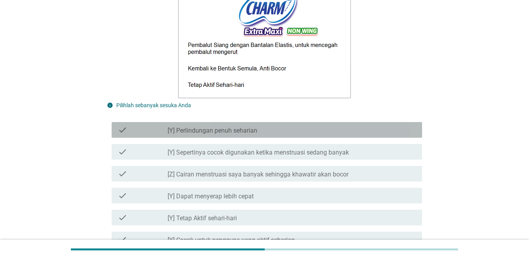
click at [314, 130] on div "check_box_outline_blank [Y] Perlindungan penuh seharian" at bounding box center [292, 129] width 248 height 9
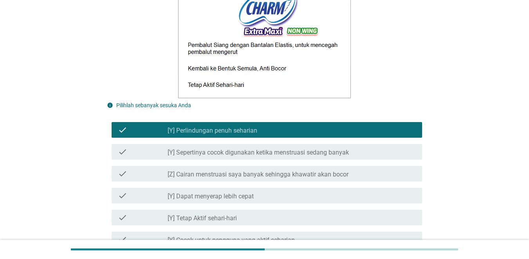
click at [314, 142] on div "check check_box_outline_blank [Y] Sepertinya cocok digunakan ketika menstruasi …" at bounding box center [264, 152] width 315 height 22
click at [318, 151] on label "[Y] Sepertinya cocok digunakan ketika menstruasi sedang banyak" at bounding box center [258, 153] width 181 height 8
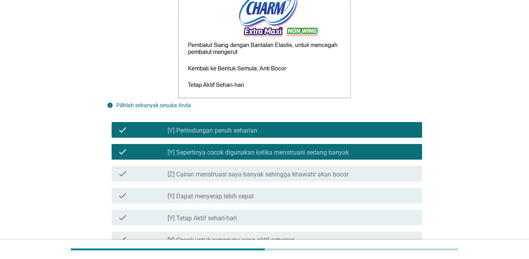
click at [321, 179] on label "[Z] Cairan menstruasi saya banyak sehingga khawatir akan bocor" at bounding box center [258, 175] width 181 height 8
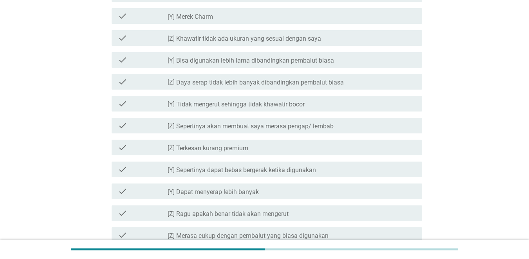
scroll to position [509, 0]
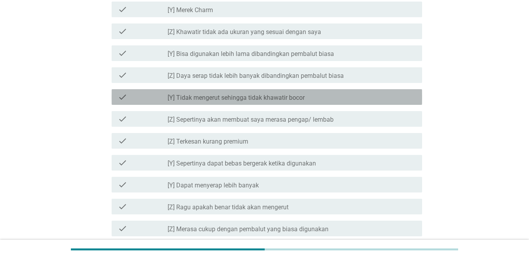
click at [306, 90] on div "check check_box_outline_blank [Y] Tidak mengerut sehingga tidak khawatir bocor" at bounding box center [267, 97] width 310 height 16
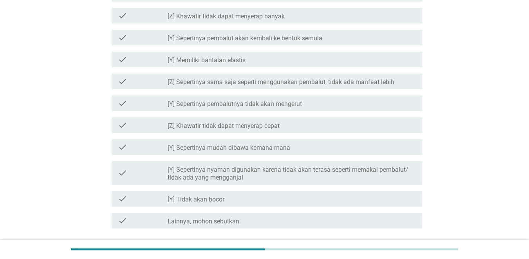
scroll to position [783, 0]
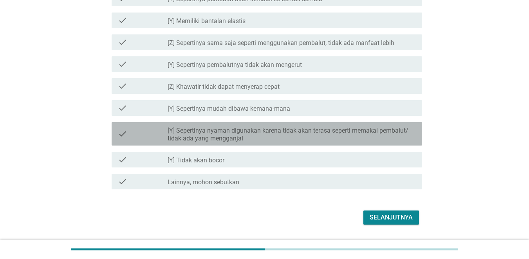
click at [338, 137] on label "[Y] Sepertinya nyaman digunakan karena tidak akan terasa seperti memakai pembal…" at bounding box center [292, 135] width 248 height 16
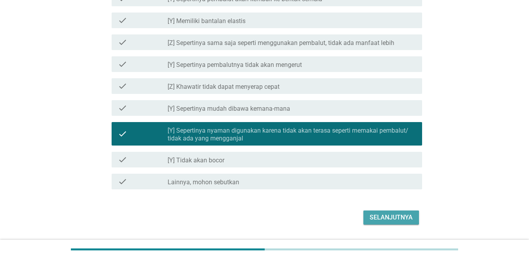
click at [375, 218] on div "Selanjutnya" at bounding box center [391, 217] width 43 height 9
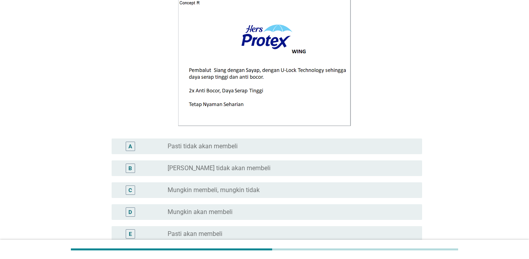
scroll to position [117, 0]
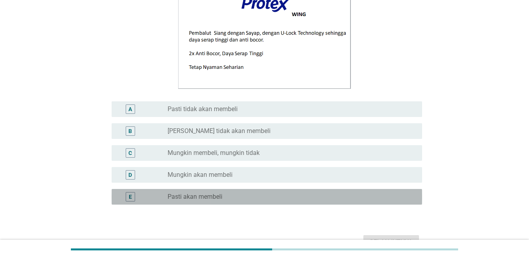
click at [326, 202] on div "E radio_button_unchecked Pasti akan membeli" at bounding box center [267, 197] width 310 height 16
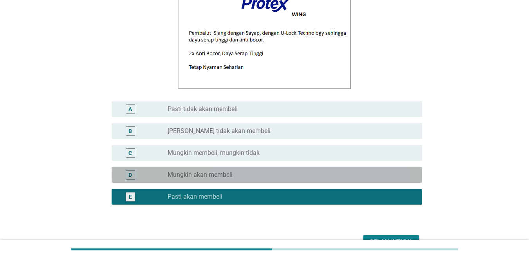
click at [328, 182] on div "D radio_button_unchecked Mungkin akan membeli" at bounding box center [267, 175] width 310 height 16
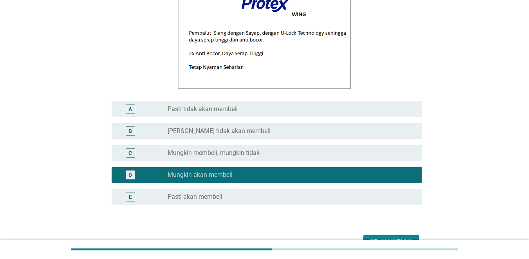
scroll to position [157, 0]
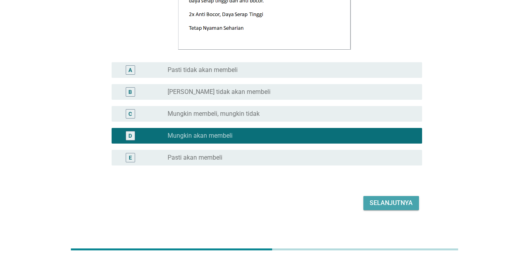
click at [389, 203] on div "Selanjutnya" at bounding box center [391, 203] width 43 height 9
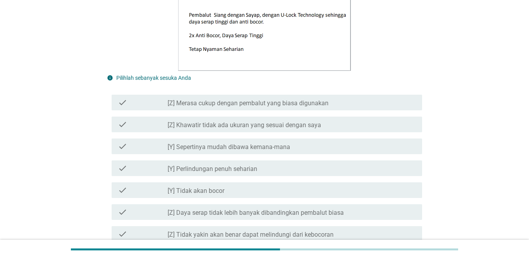
scroll to position [274, 0]
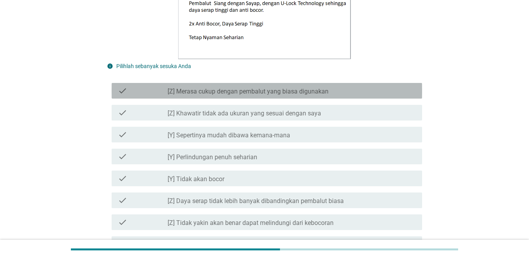
click at [288, 89] on label "[Z] Merasa cukup dengan pembalut yang biasa digunakan" at bounding box center [248, 92] width 161 height 8
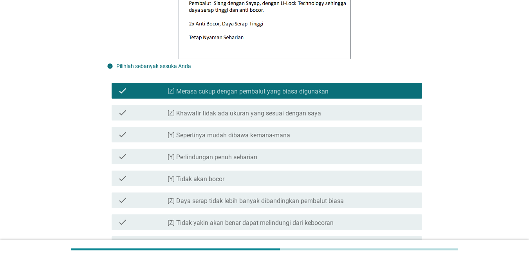
click at [287, 161] on div "check_box_outline_blank [Y] Perlindungan penuh seharian" at bounding box center [292, 156] width 248 height 9
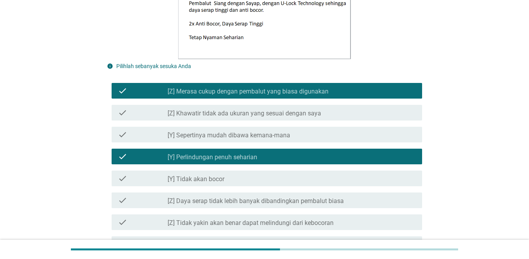
click at [290, 180] on div "check_box_outline_blank [Y] Tidak akan bocor" at bounding box center [292, 178] width 248 height 9
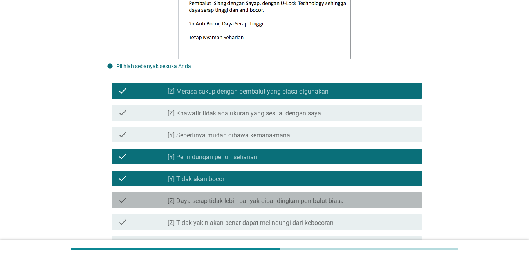
click at [296, 197] on div "check_box_outline_blank [Z] Daya serap tidak lebih banyak dibandingkan pembalut…" at bounding box center [292, 200] width 248 height 9
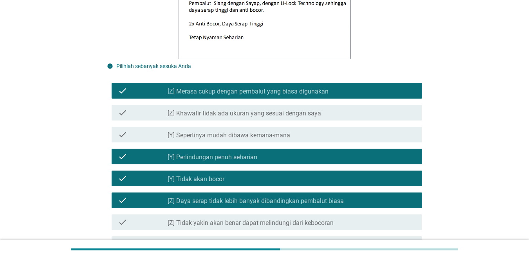
click at [299, 220] on label "[Z] Tidak yakin akan benar dapat melindungi dari kebocoran" at bounding box center [251, 223] width 166 height 8
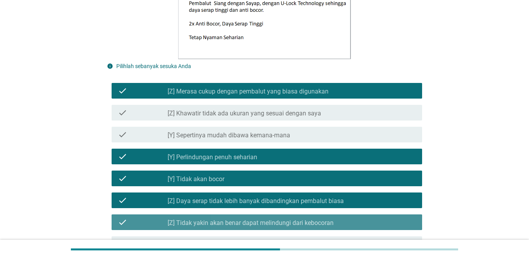
click at [299, 220] on label "[Z] Tidak yakin akan benar dapat melindungi dari kebocoran" at bounding box center [251, 223] width 166 height 8
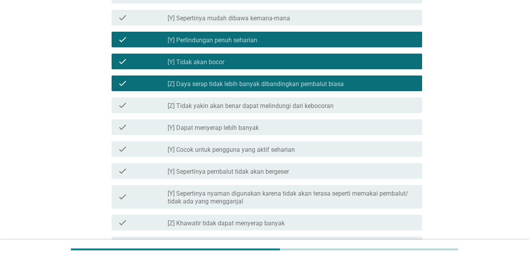
scroll to position [392, 0]
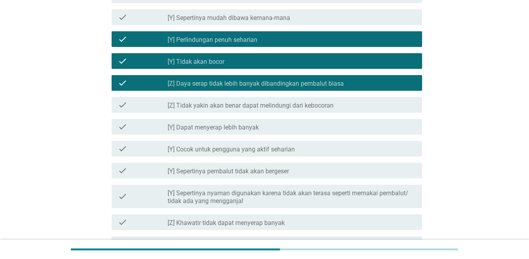
click at [289, 119] on div "check check_box_outline_blank [Y] Dapat menyerap lebih banyak" at bounding box center [264, 127] width 315 height 22
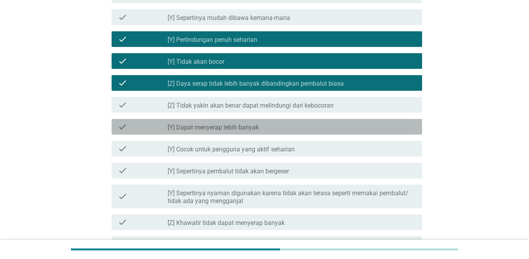
click at [285, 130] on div "check_box_outline_blank [Y] Dapat menyerap lebih banyak" at bounding box center [292, 126] width 248 height 9
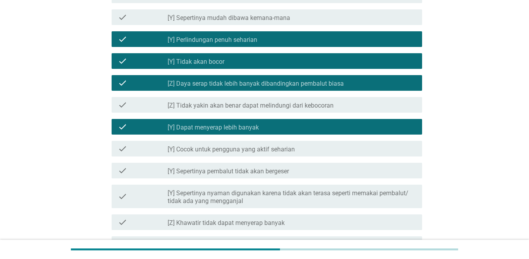
click at [286, 145] on div "check_box_outline_blank [Y] Cocok untuk pengguna yang aktif seharian" at bounding box center [292, 148] width 248 height 9
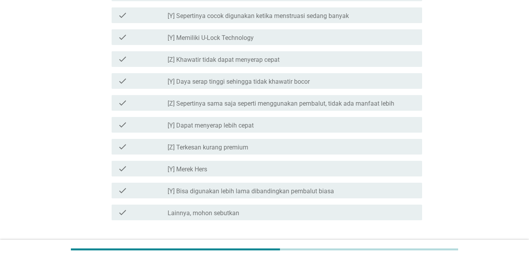
scroll to position [744, 0]
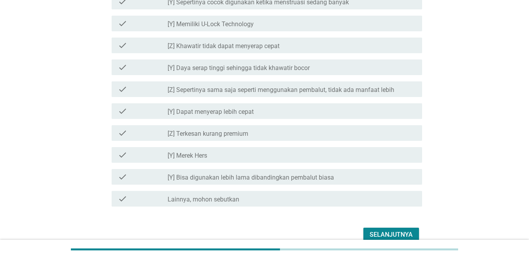
click at [256, 111] on div "check_box_outline_blank [Y] Dapat menyerap lebih cepat" at bounding box center [292, 111] width 248 height 9
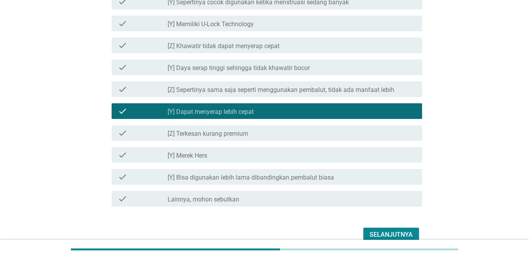
click at [372, 230] on div "Selanjutnya" at bounding box center [391, 234] width 43 height 9
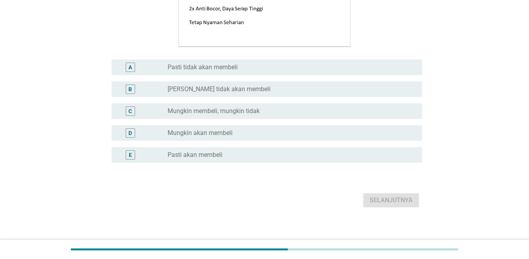
scroll to position [164, 0]
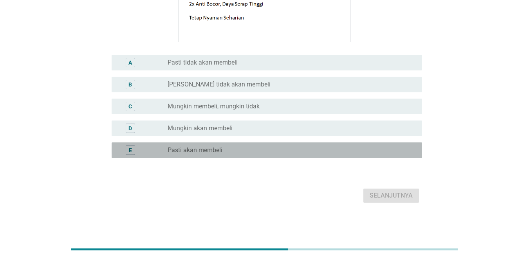
click at [285, 143] on div "E radio_button_unchecked Pasti akan membeli" at bounding box center [267, 151] width 310 height 16
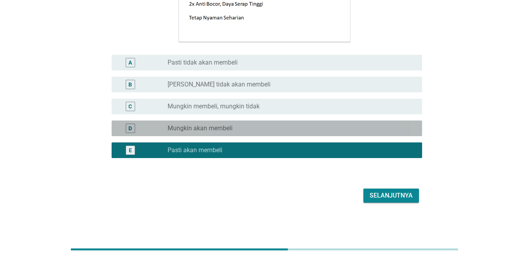
click at [356, 121] on div "D radio_button_unchecked Mungkin akan membeli" at bounding box center [267, 129] width 310 height 16
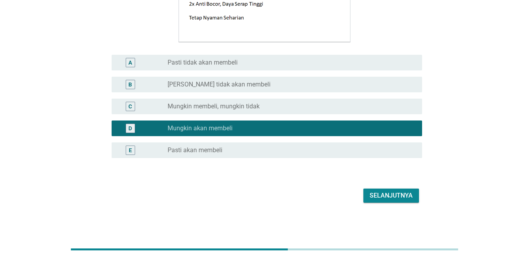
click at [392, 202] on button "Selanjutnya" at bounding box center [391, 196] width 56 height 14
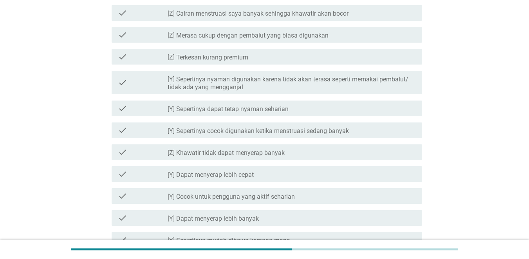
scroll to position [352, 0]
click at [290, 110] on div "check_box_outline_blank [Y] Sepertinya dapat tetap nyaman seharian" at bounding box center [292, 107] width 248 height 9
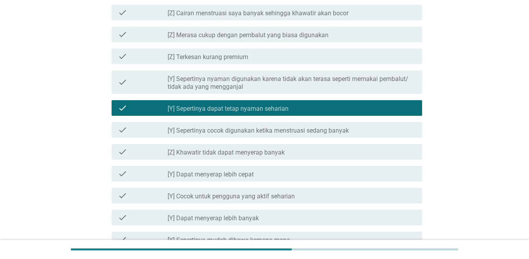
click at [276, 69] on div "check check_box_outline_blank [Y] Sepertinya nyaman digunakan karena tidak akan…" at bounding box center [264, 82] width 315 height 30
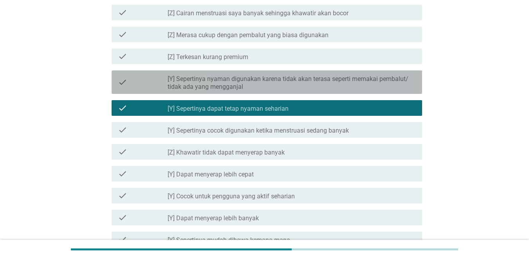
click at [282, 81] on label "[Y] Sepertinya nyaman digunakan karena tidak akan terasa seperti memakai pembal…" at bounding box center [292, 83] width 248 height 16
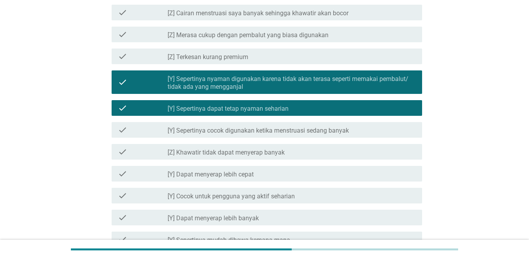
click at [273, 217] on div "check_box_outline_blank [Y] Dapat menyerap lebih banyak" at bounding box center [292, 217] width 248 height 9
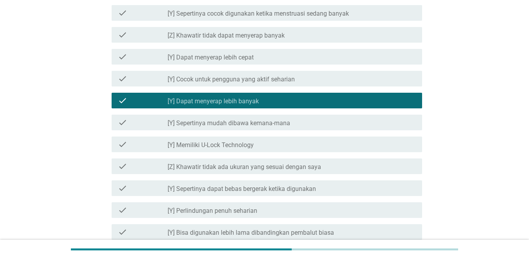
scroll to position [470, 0]
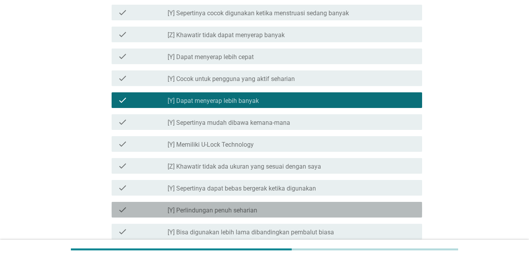
click at [273, 217] on div "check check_box_outline_blank [Y] Perlindungan penuh seharian" at bounding box center [267, 210] width 310 height 16
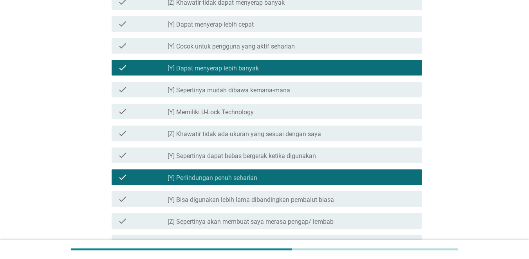
scroll to position [548, 0]
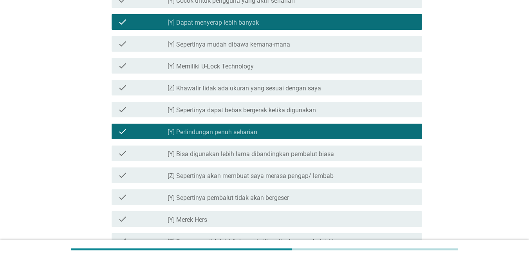
click at [268, 156] on label "[Y] Bisa digunakan lebih lama dibandingkan pembalut biasa" at bounding box center [251, 154] width 166 height 8
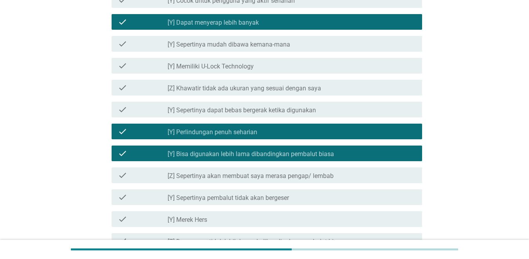
click at [279, 177] on label "[Z] Sepertinya akan membuat saya merasa pengap/ lembab" at bounding box center [251, 176] width 166 height 8
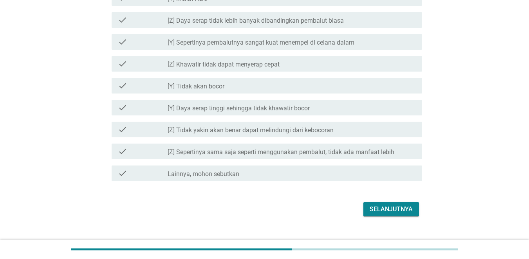
scroll to position [783, 0]
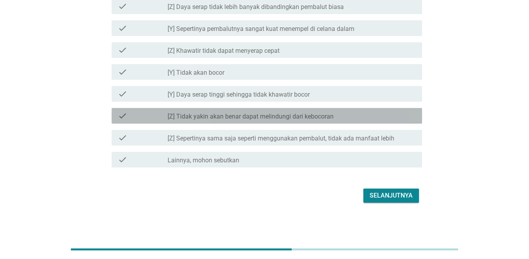
click at [283, 119] on label "[Z] Tidak yakin akan benar dapat melindungi dari kebocoran" at bounding box center [251, 117] width 166 height 8
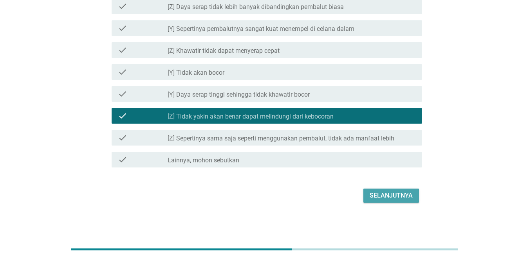
click at [380, 195] on div "Selanjutnya" at bounding box center [391, 195] width 43 height 9
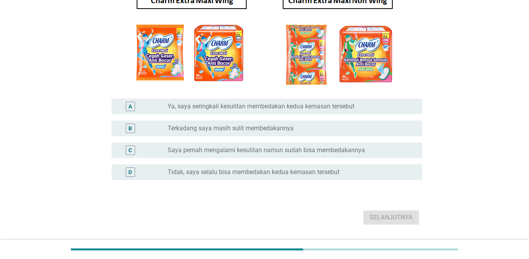
scroll to position [117, 0]
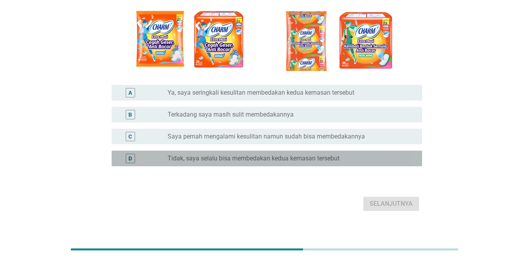
click at [351, 157] on div "radio_button_unchecked Tidak, saya selalu bisa membedakan kedua kemasan tersebut" at bounding box center [289, 159] width 242 height 8
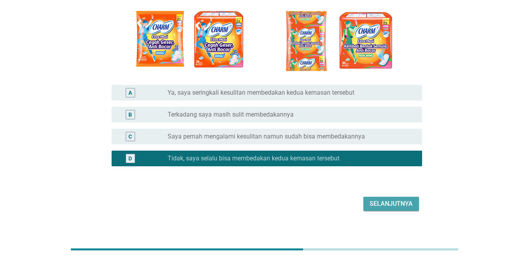
click at [383, 207] on div "Selanjutnya" at bounding box center [391, 203] width 43 height 9
